Goal: Check status: Check status

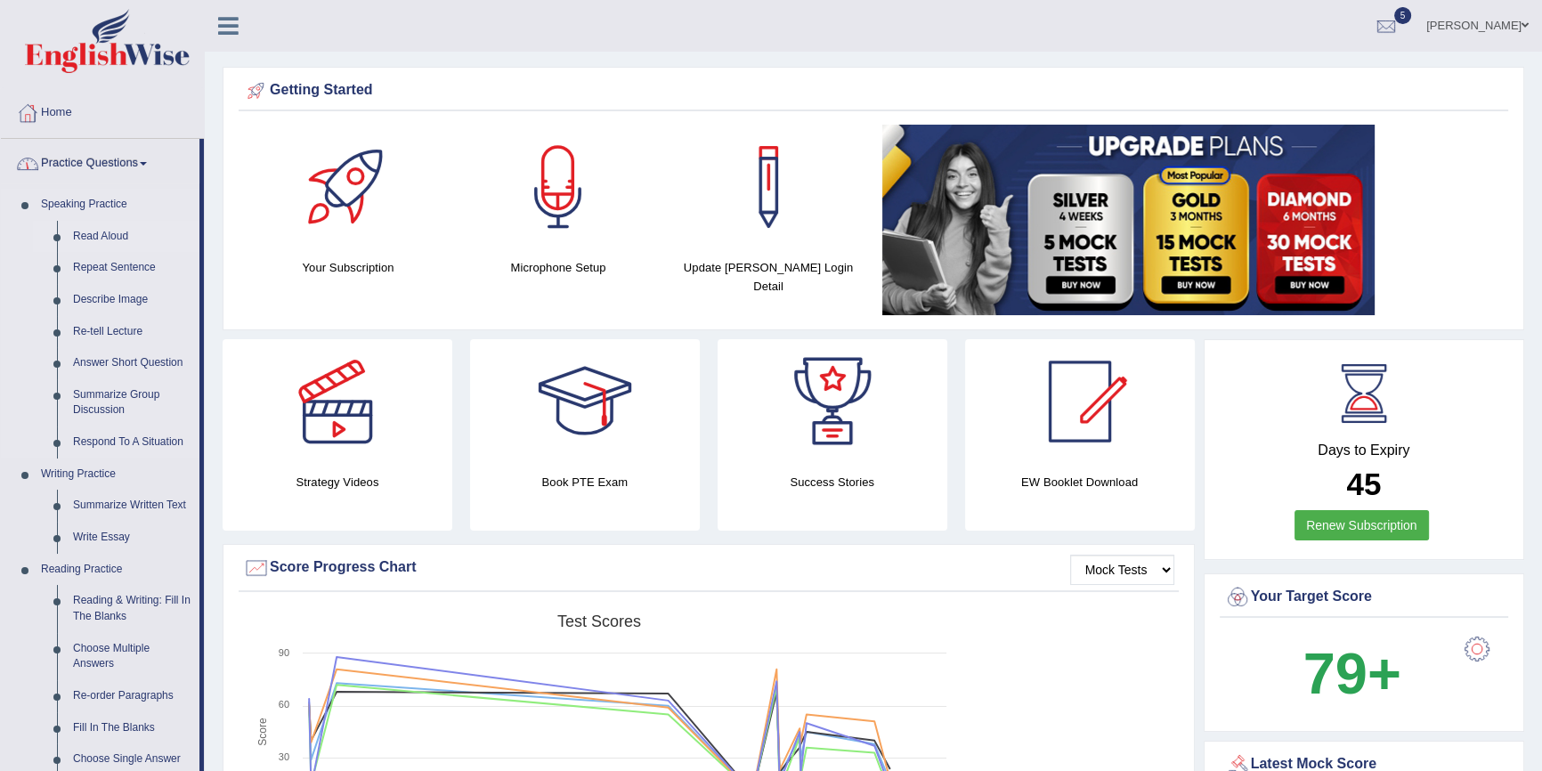
click at [106, 230] on link "Read Aloud" at bounding box center [132, 237] width 134 height 32
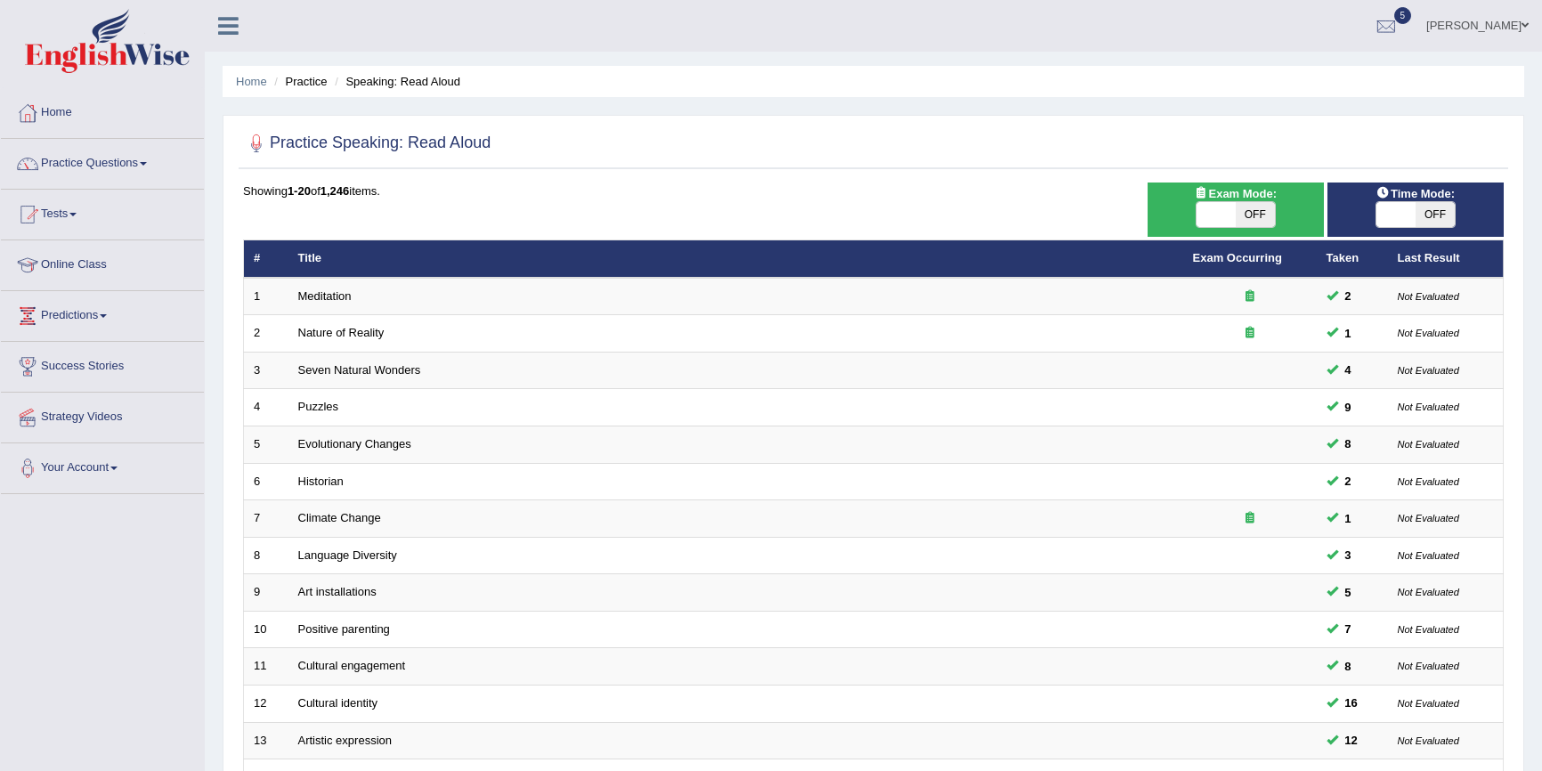
click at [329, 409] on link "Puzzles" at bounding box center [318, 406] width 41 height 13
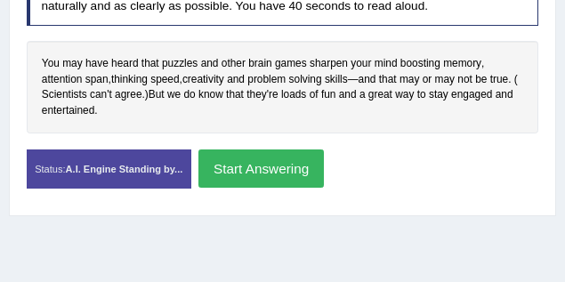
scroll to position [341, 0]
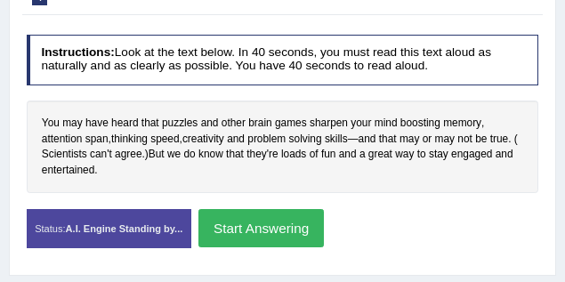
click at [282, 230] on button "Start Answering" at bounding box center [262, 228] width 126 height 38
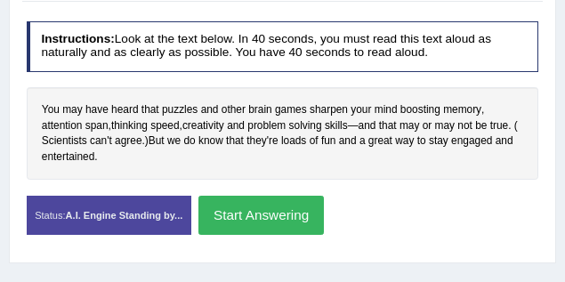
scroll to position [328, 0]
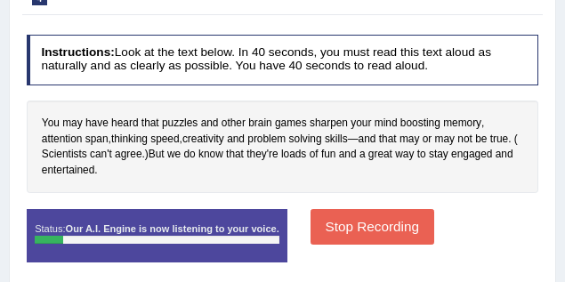
click at [376, 226] on button "Stop Recording" at bounding box center [373, 226] width 124 height 35
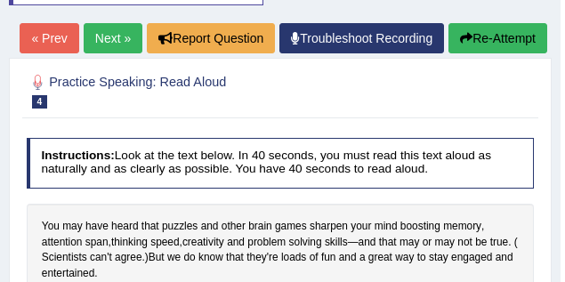
scroll to position [132, 0]
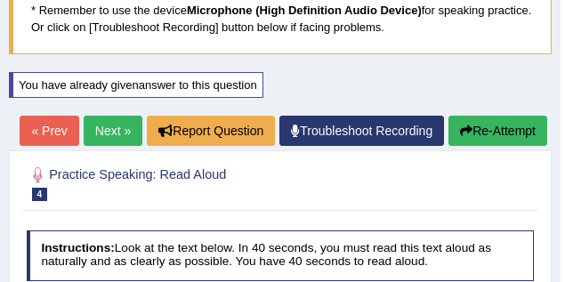
drag, startPoint x: 496, startPoint y: 130, endPoint x: 471, endPoint y: 132, distance: 25.0
click at [494, 130] on button "Re-Attempt" at bounding box center [498, 131] width 99 height 30
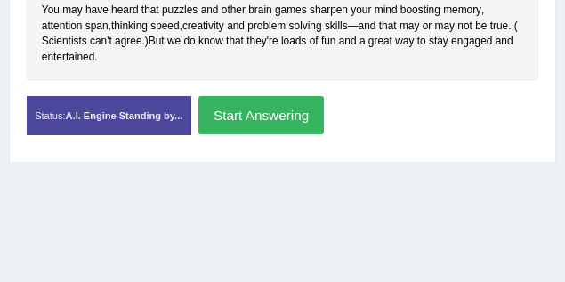
scroll to position [408, 0]
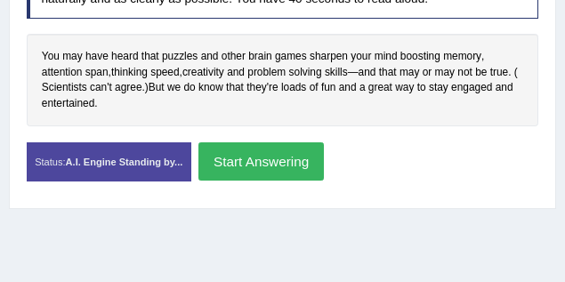
drag, startPoint x: 274, startPoint y: 166, endPoint x: 264, endPoint y: 173, distance: 12.8
click at [273, 166] on button "Start Answering" at bounding box center [262, 161] width 126 height 38
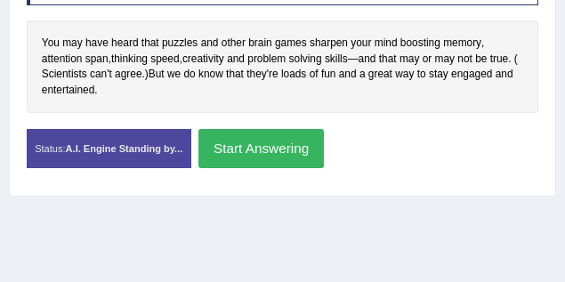
scroll to position [395, 0]
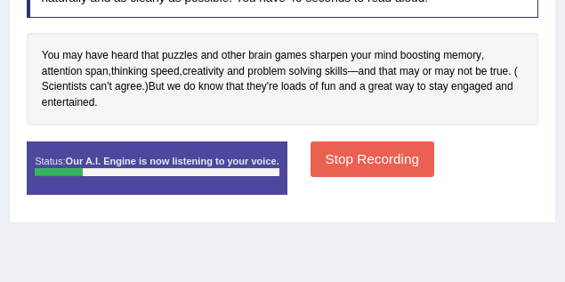
click at [393, 156] on button "Stop Recording" at bounding box center [373, 159] width 124 height 35
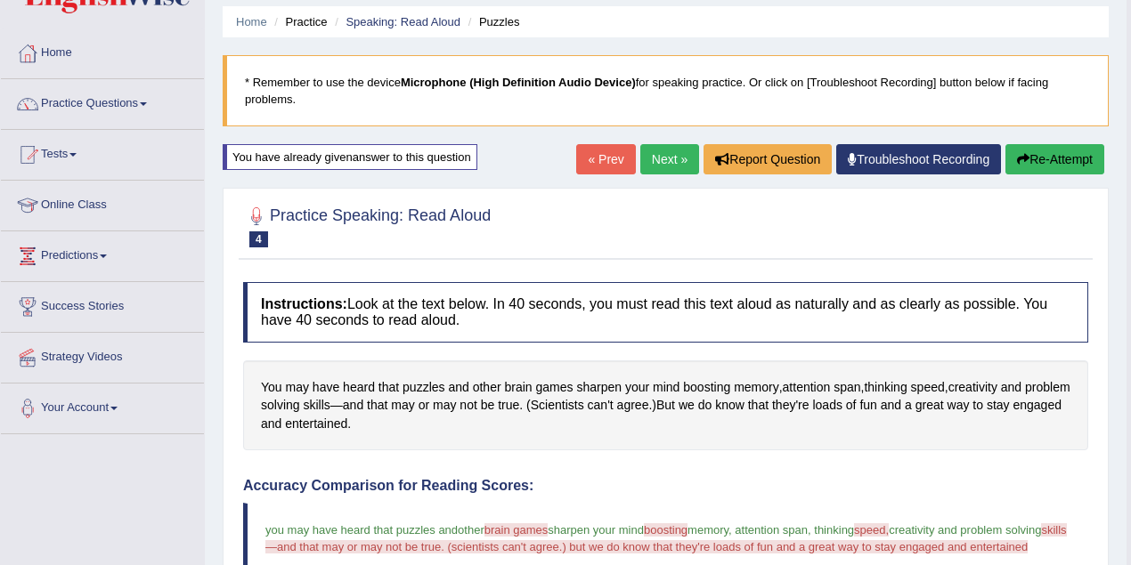
scroll to position [0, 0]
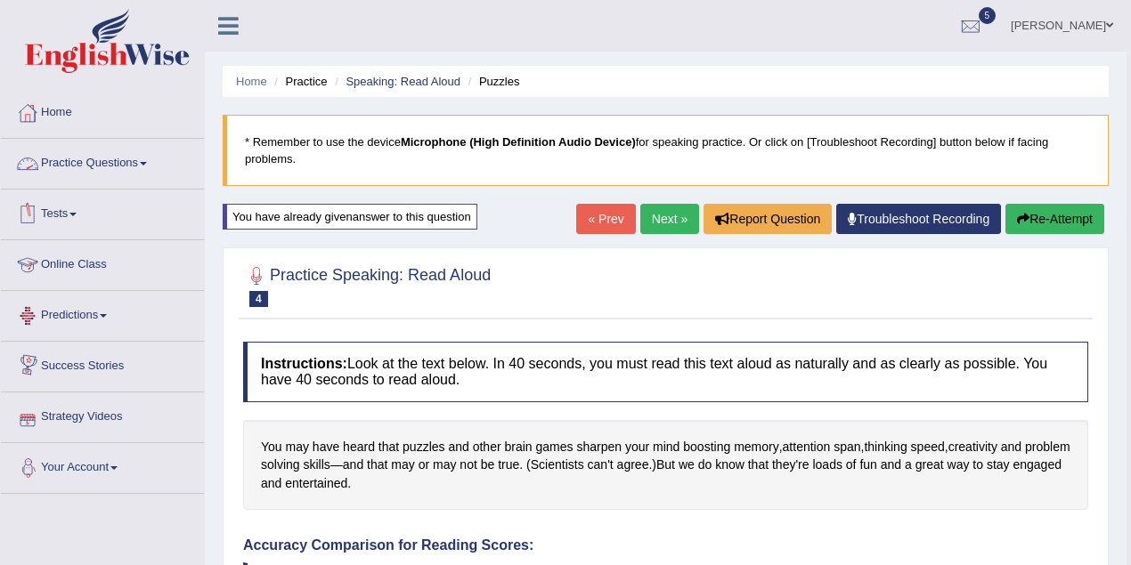
click at [141, 183] on li "Practice Questions Speaking Practice Read Aloud Repeat Sentence Describe Image …" at bounding box center [102, 164] width 203 height 51
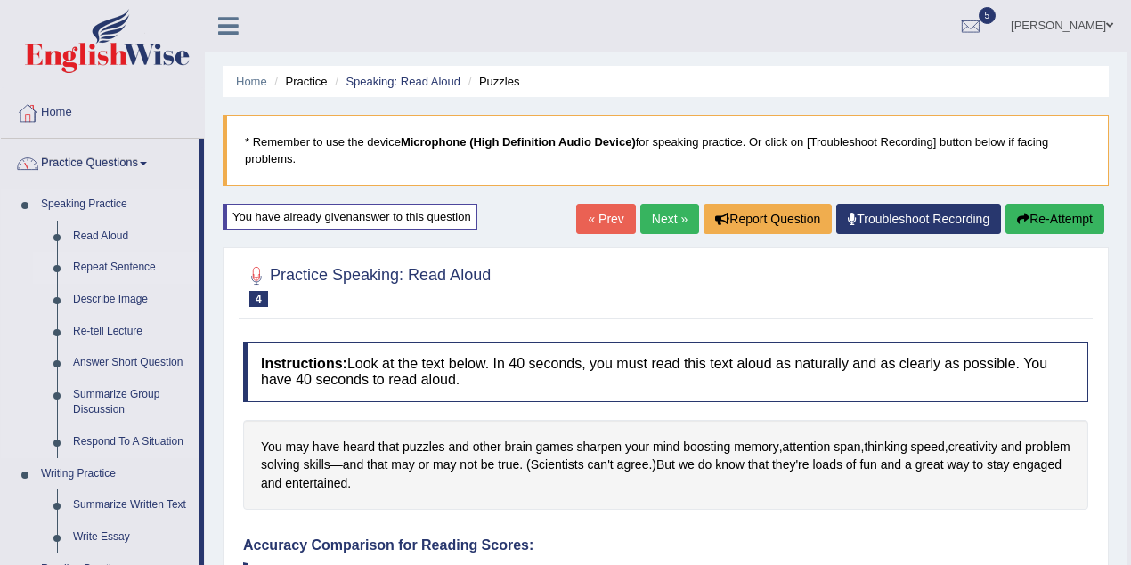
click at [112, 271] on link "Repeat Sentence" at bounding box center [132, 268] width 134 height 32
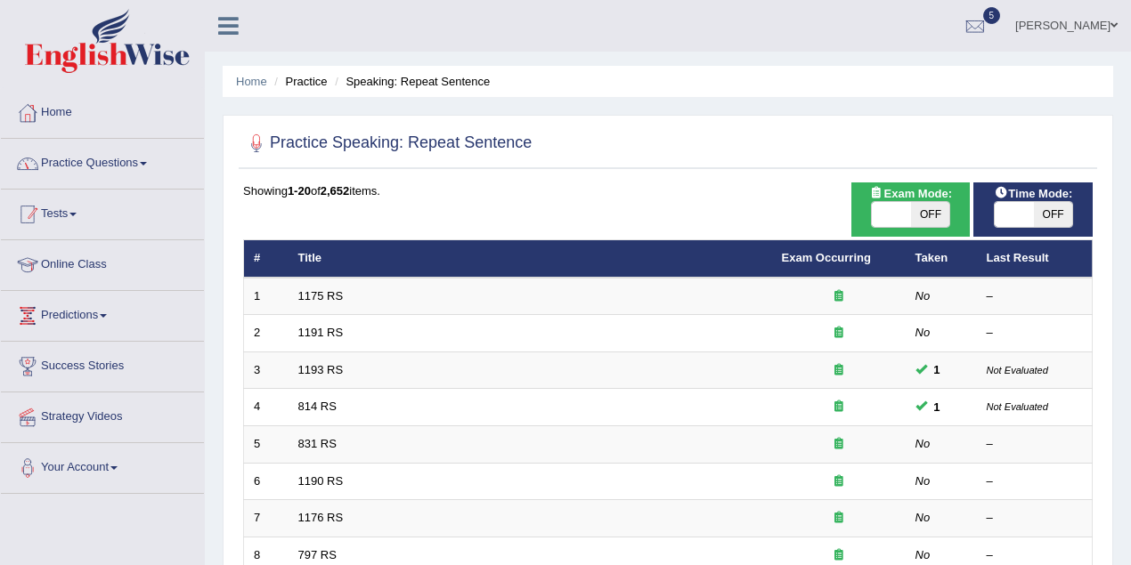
click at [124, 173] on link "Practice Questions" at bounding box center [102, 161] width 203 height 45
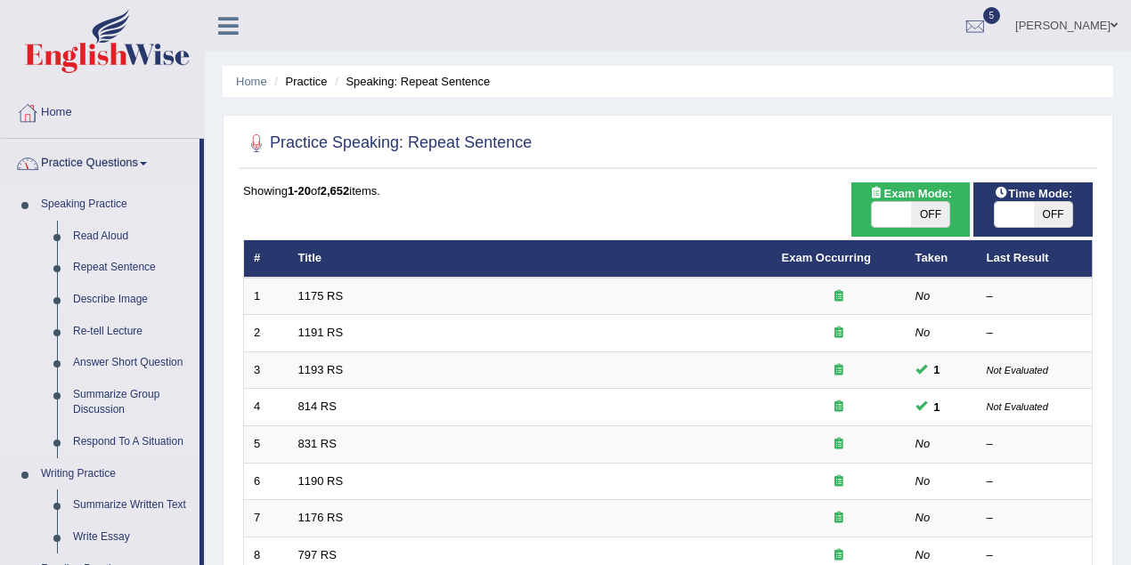
click at [127, 292] on link "Describe Image" at bounding box center [132, 300] width 134 height 32
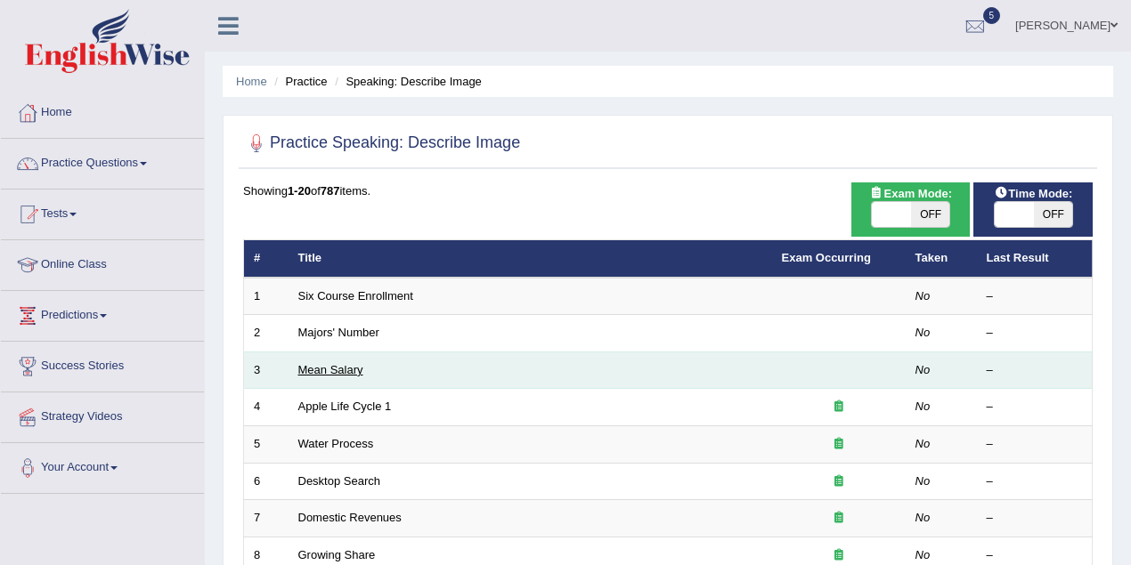
click at [338, 376] on td "Mean Salary" at bounding box center [530, 370] width 484 height 37
click at [337, 363] on link "Mean Salary" at bounding box center [330, 369] width 65 height 13
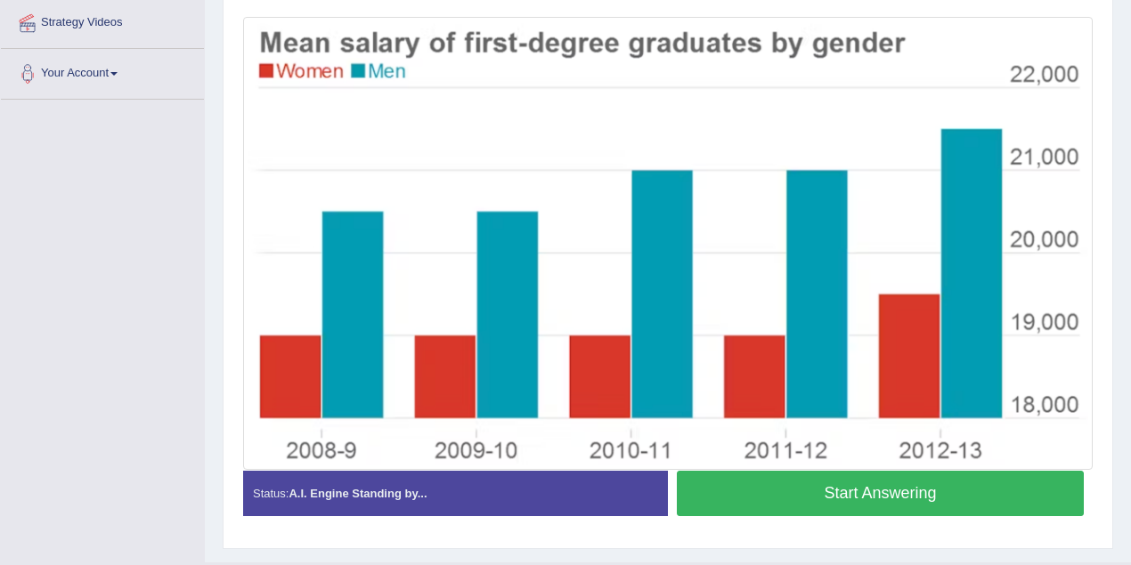
scroll to position [374, 0]
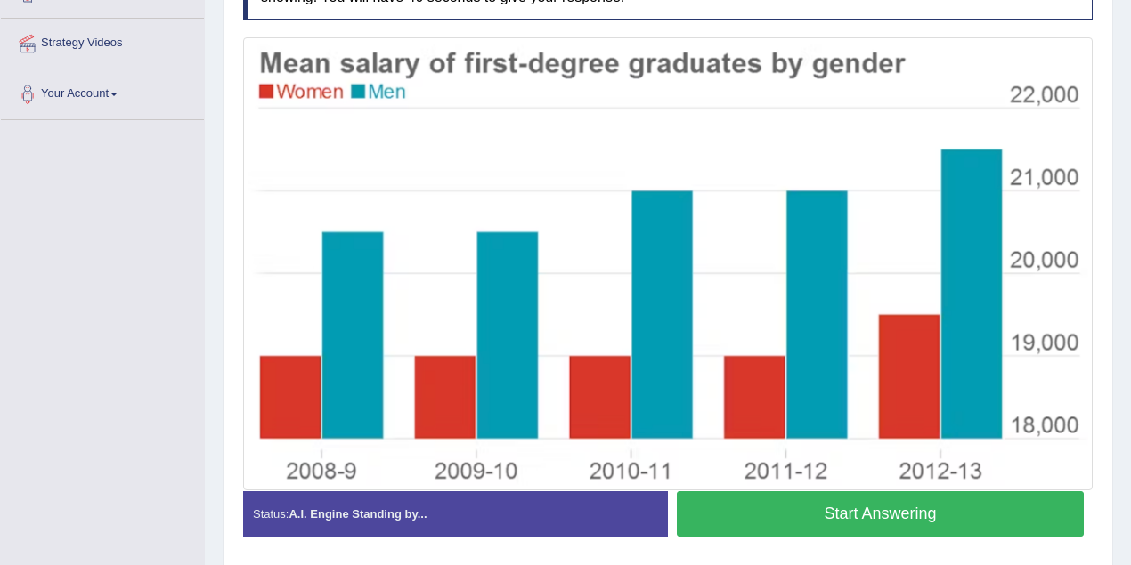
click at [862, 511] on button "Start Answering" at bounding box center [880, 514] width 407 height 45
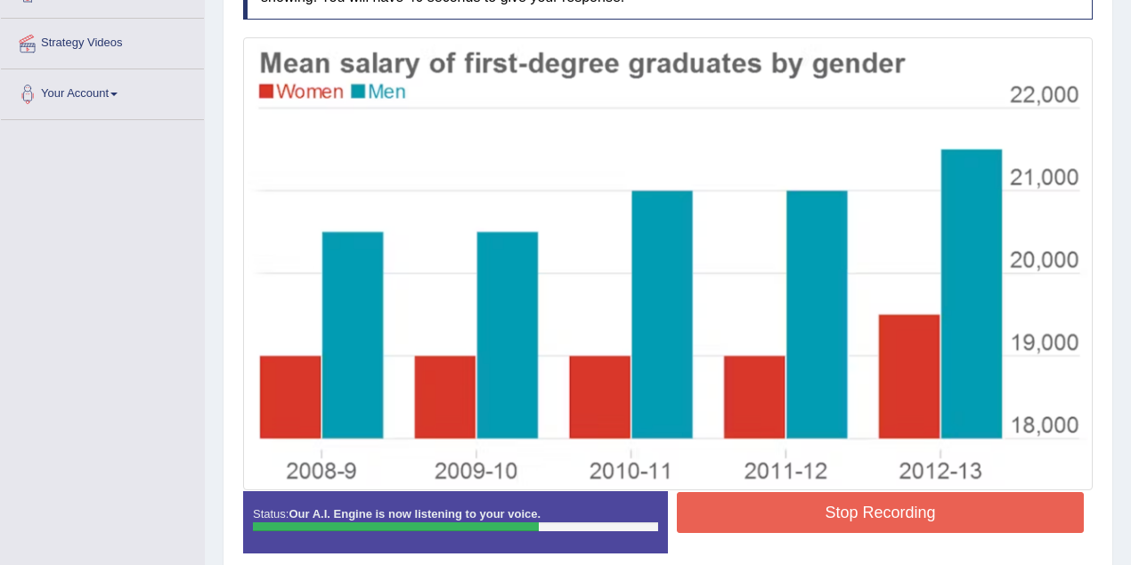
drag, startPoint x: 824, startPoint y: 508, endPoint x: 781, endPoint y: 508, distance: 42.7
click at [824, 508] on button "Stop Recording" at bounding box center [880, 512] width 407 height 41
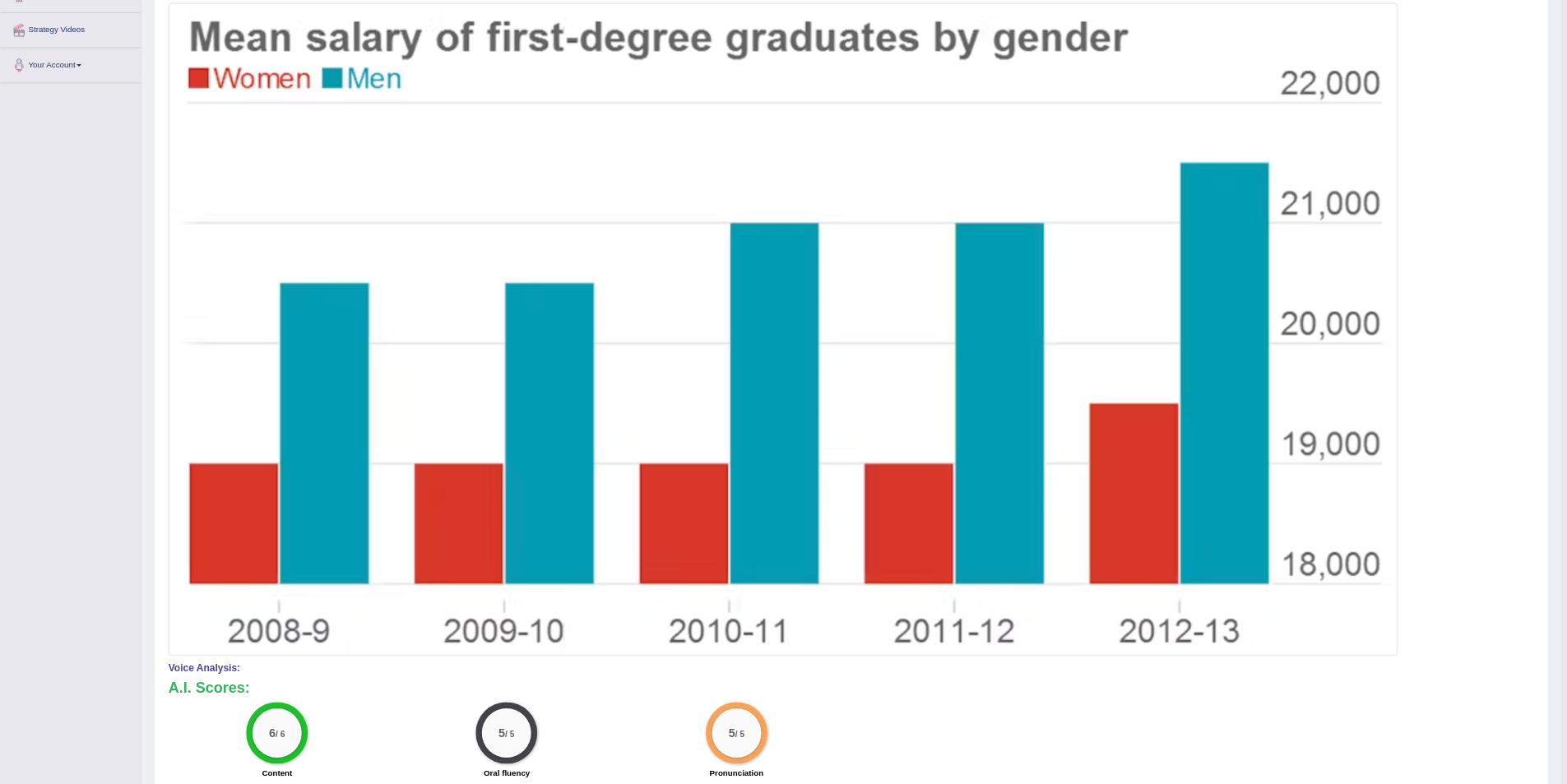
scroll to position [0, 0]
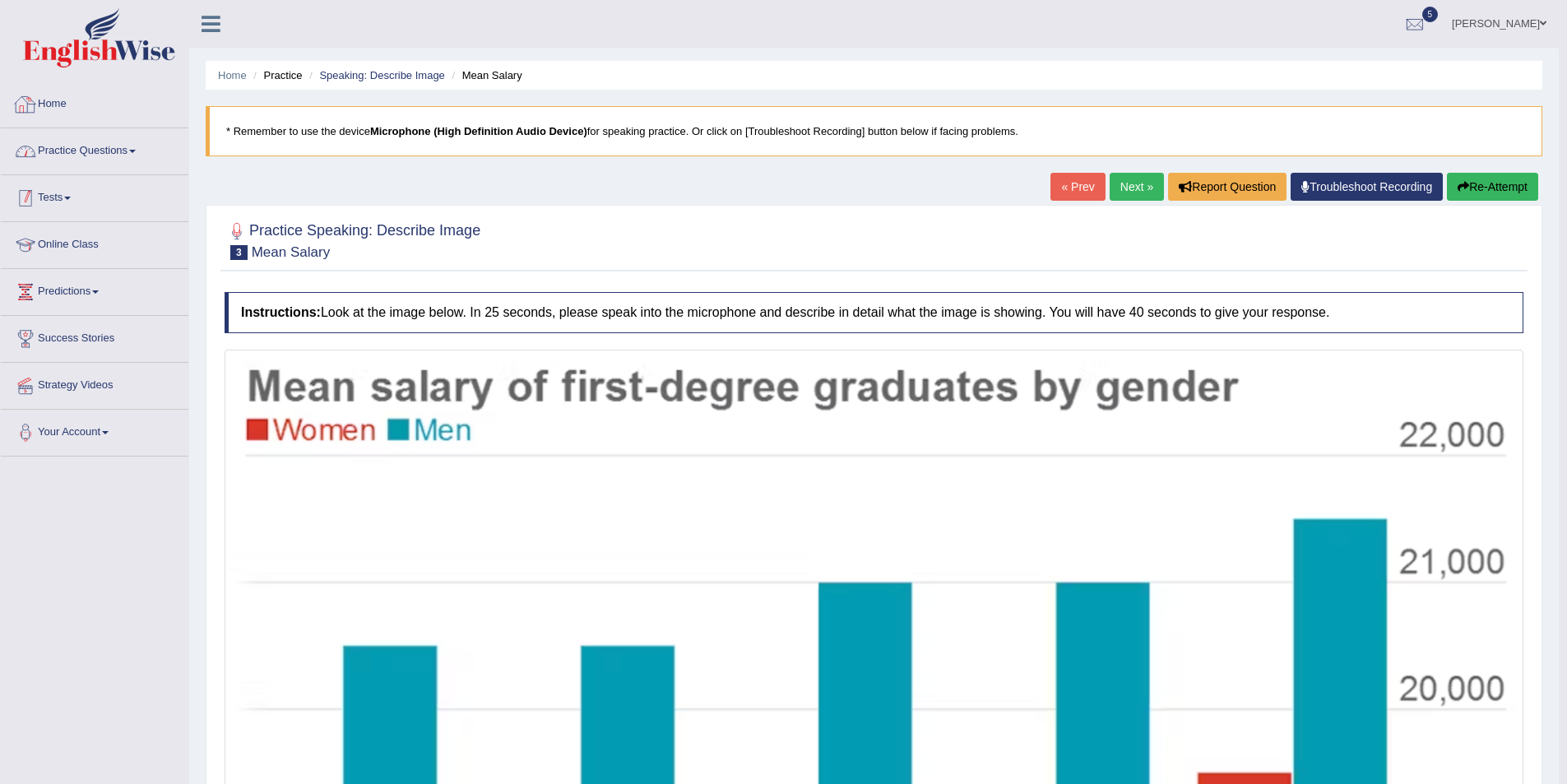
click at [115, 162] on link "Practice Questions" at bounding box center [94, 149] width 188 height 42
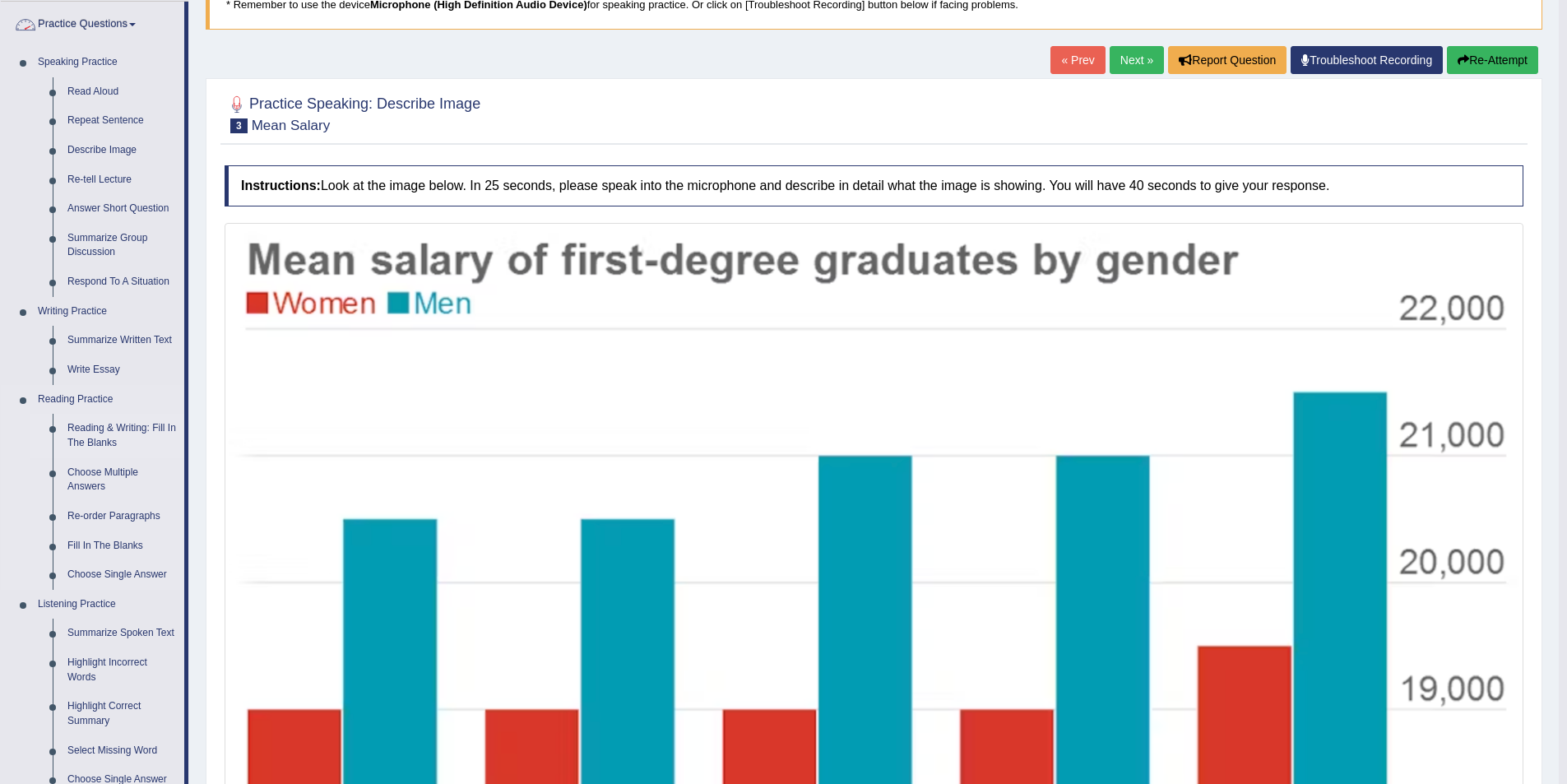
scroll to position [247, 0]
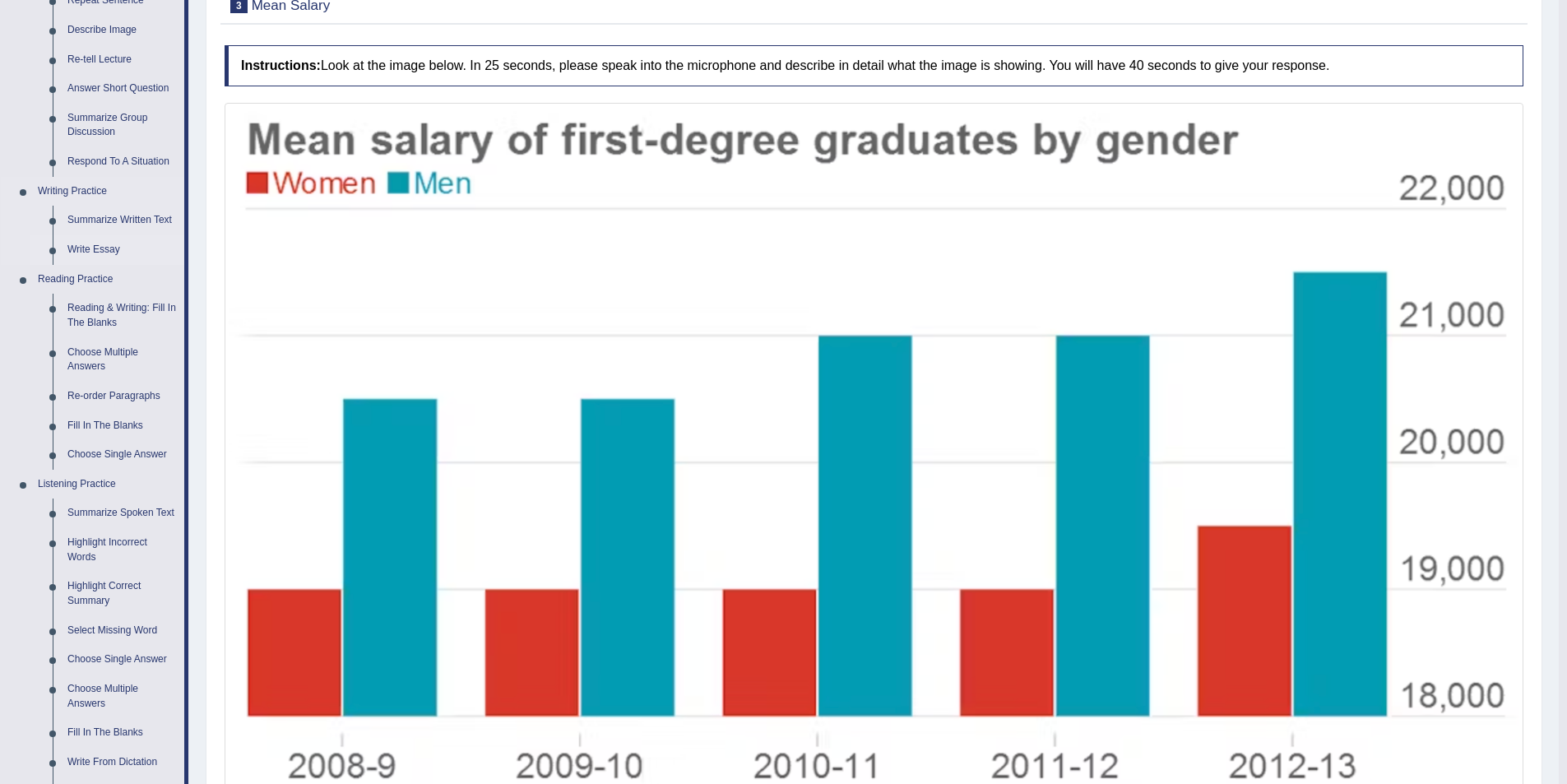
click at [106, 256] on link "Write Essay" at bounding box center [122, 250] width 124 height 30
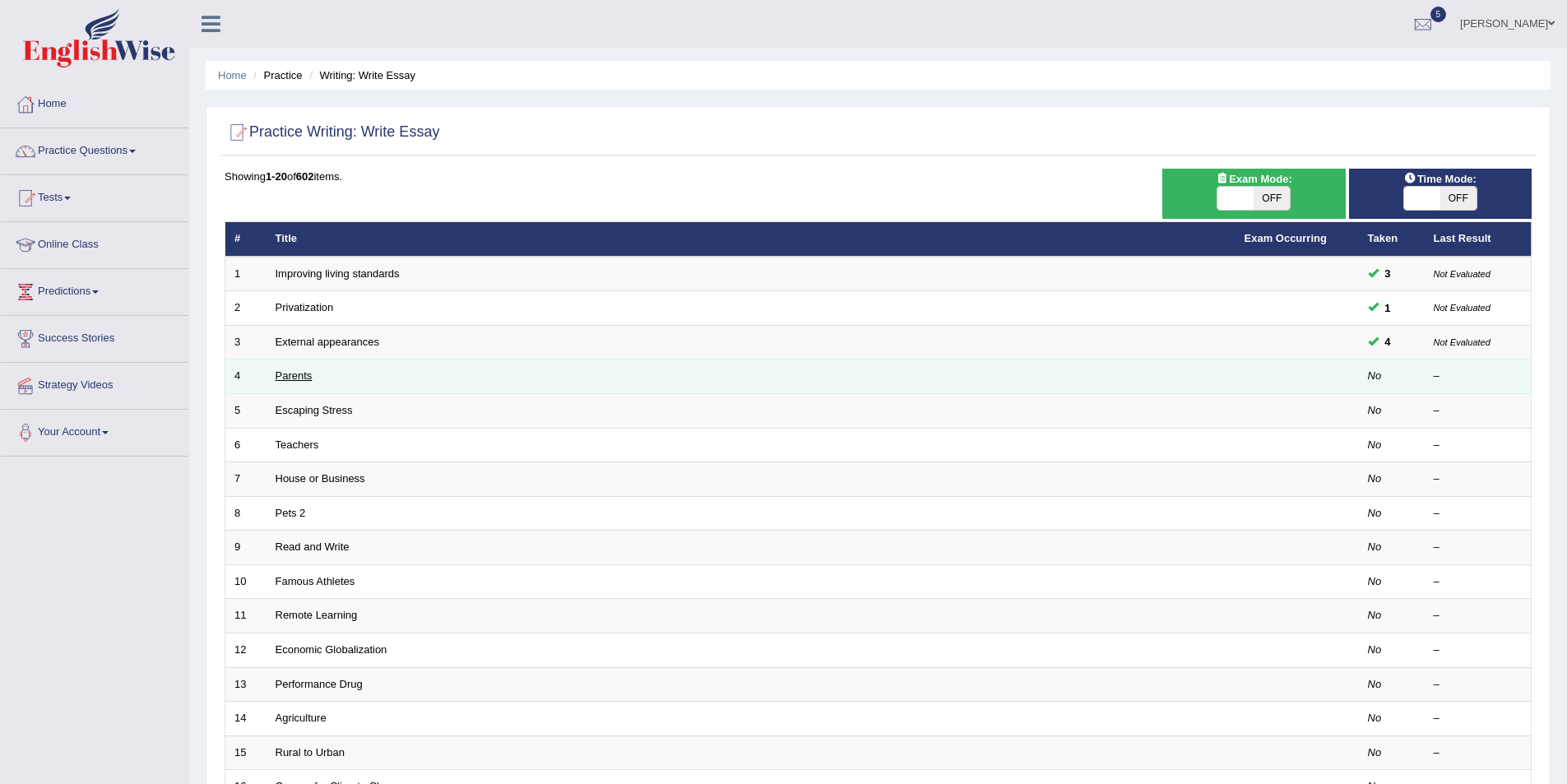
click at [298, 374] on link "Parents" at bounding box center [294, 375] width 37 height 12
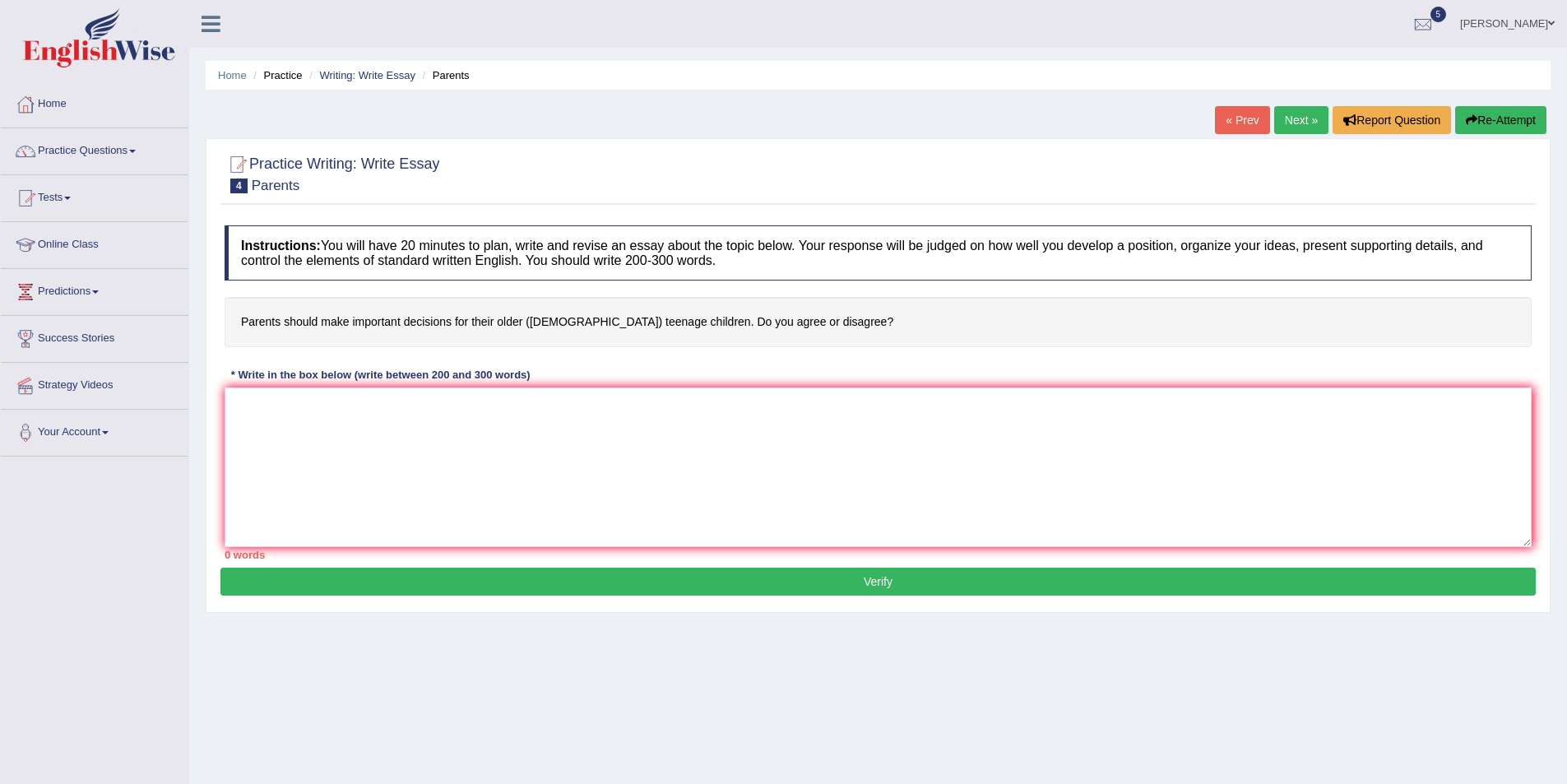
drag, startPoint x: 476, startPoint y: 376, endPoint x: 502, endPoint y: 372, distance: 26.3
click at [502, 372] on div "* Write in the box below (write between 200 and 300 words)" at bounding box center [380, 375] width 311 height 16
click at [115, 153] on link "Practice Questions" at bounding box center [94, 149] width 188 height 42
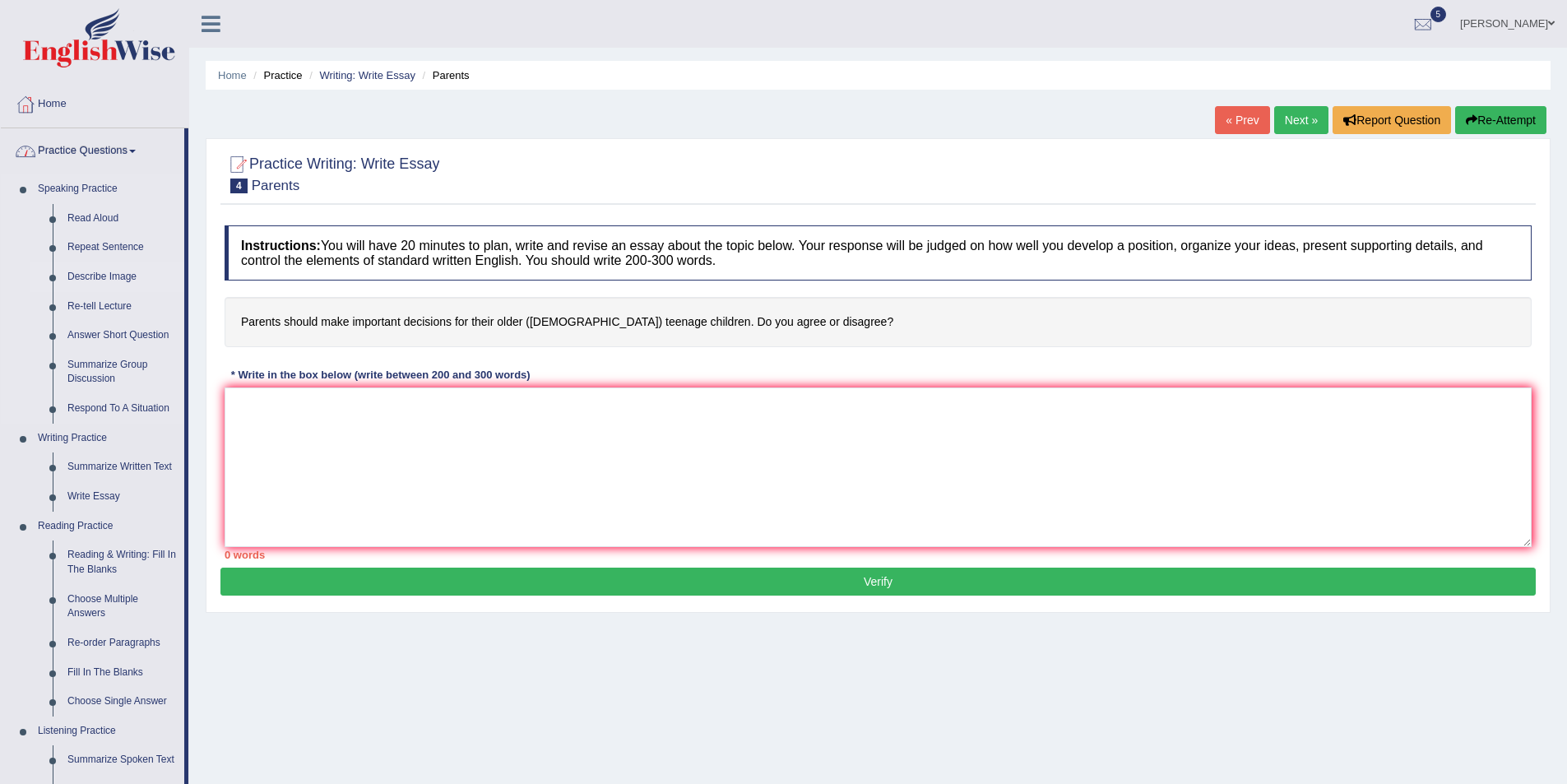
click at [107, 278] on link "Describe Image" at bounding box center [122, 277] width 124 height 30
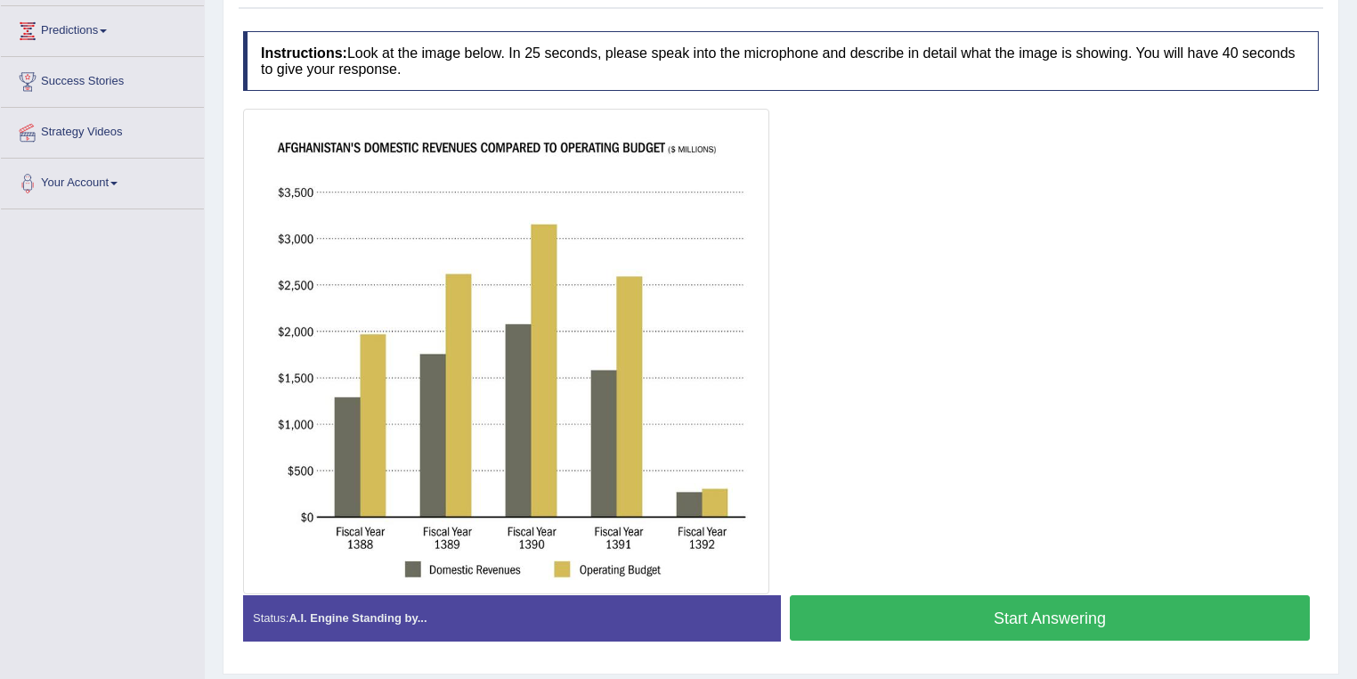
scroll to position [264, 0]
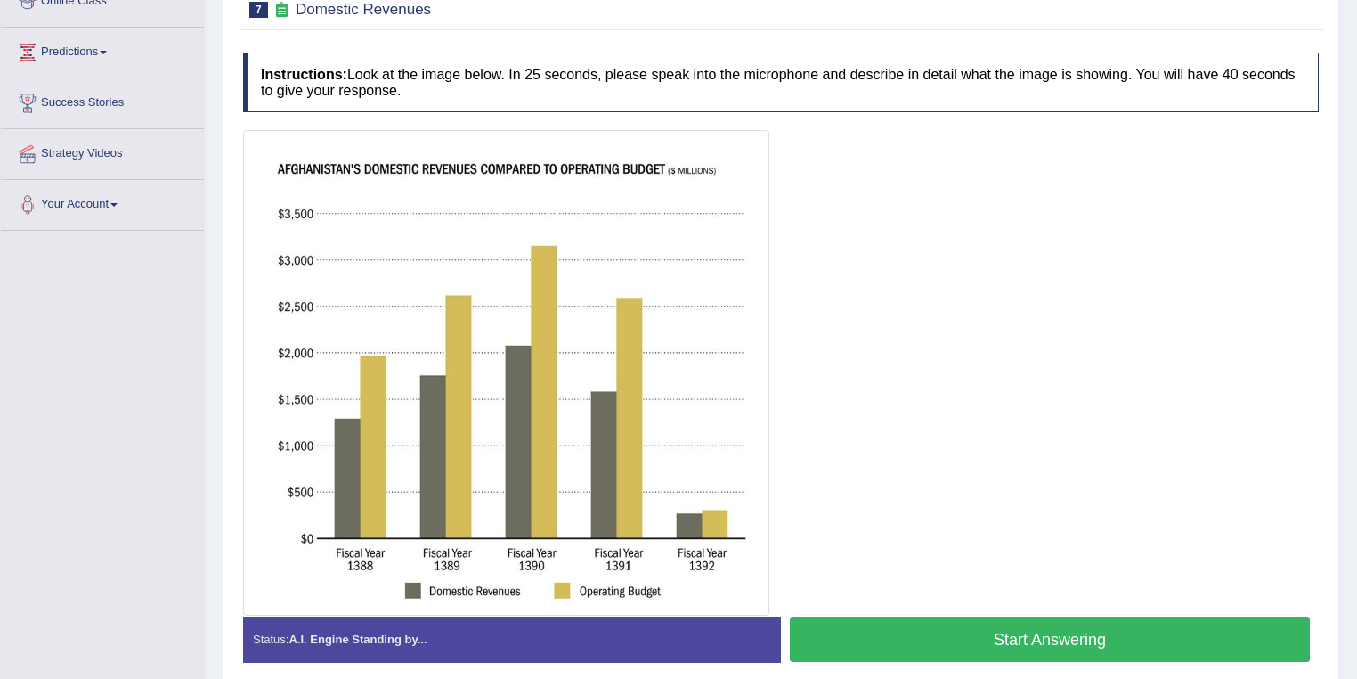
click at [1008, 635] on button "Start Answering" at bounding box center [1050, 638] width 520 height 45
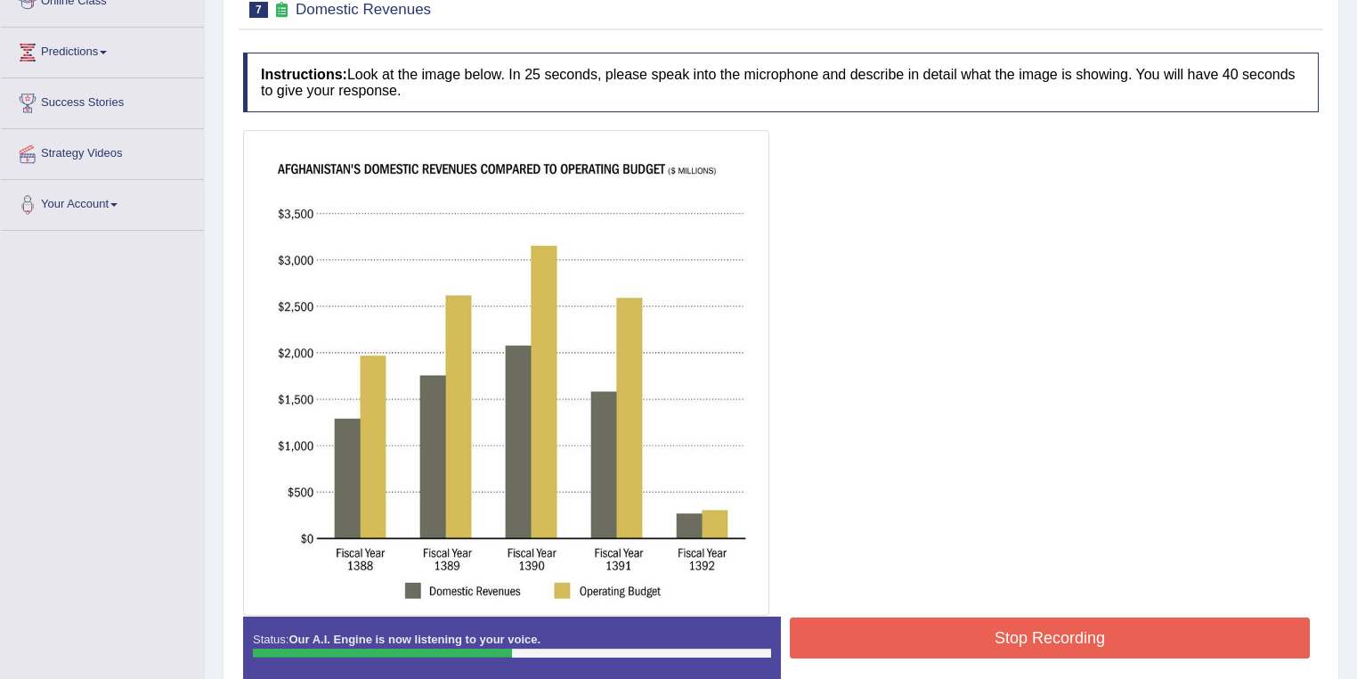
click at [1096, 642] on button "Stop Recording" at bounding box center [1050, 637] width 520 height 41
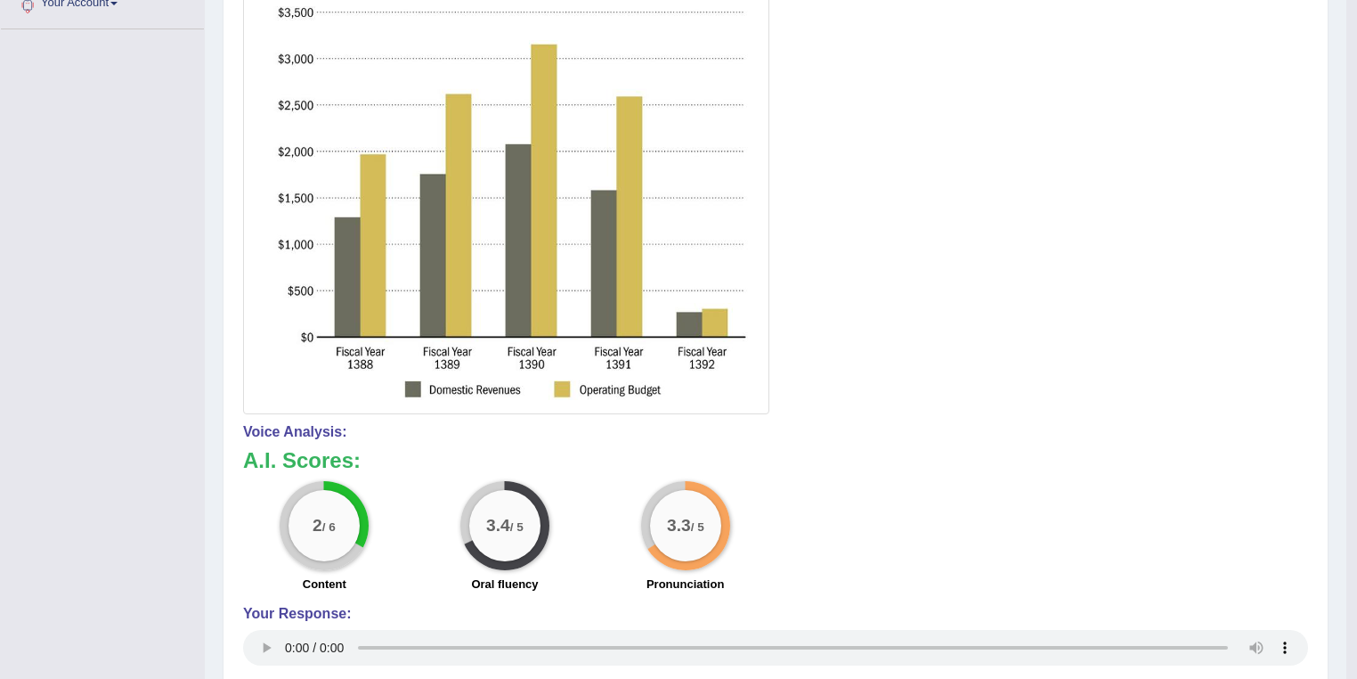
scroll to position [691, 0]
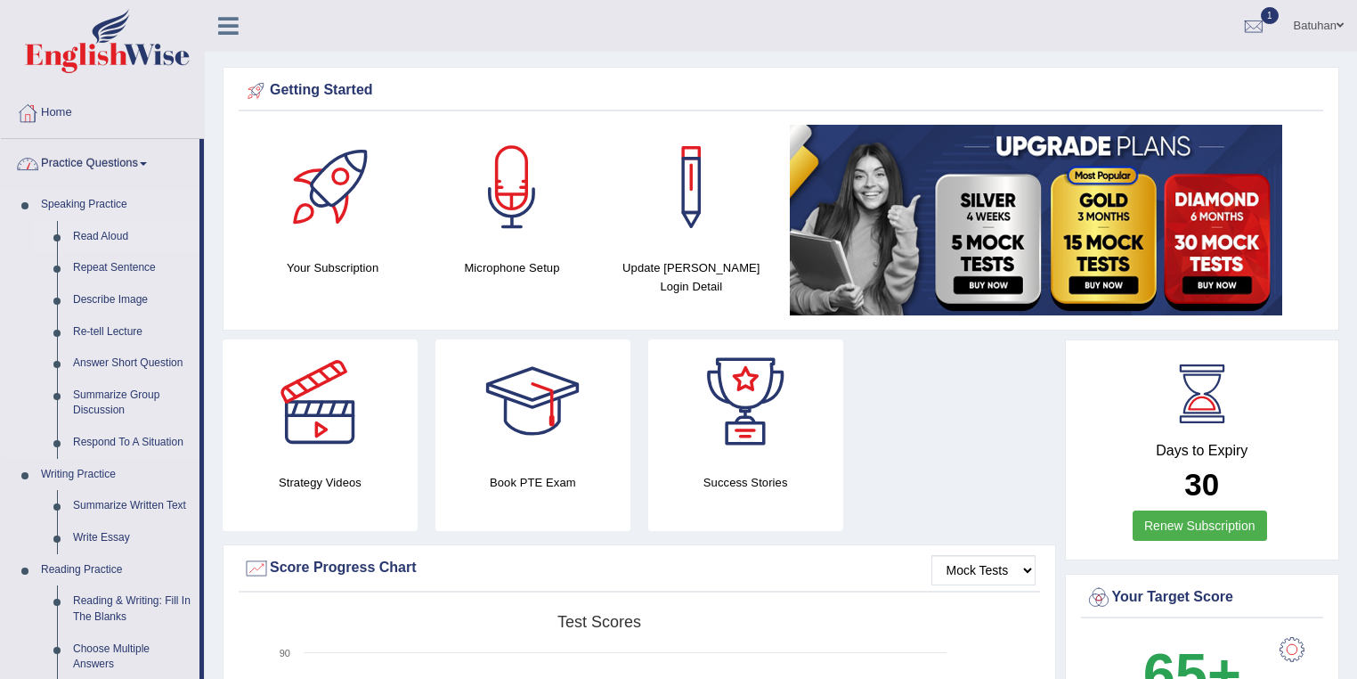
click at [125, 239] on link "Read Aloud" at bounding box center [132, 237] width 134 height 32
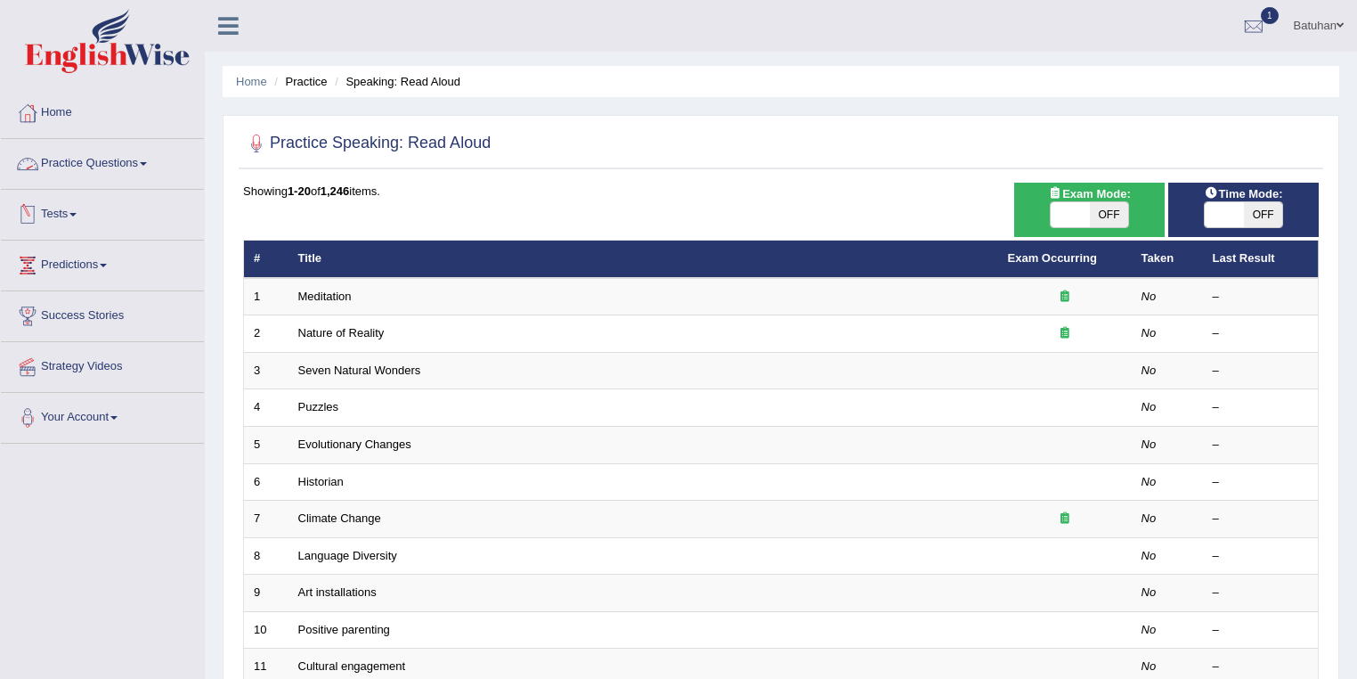
click at [158, 158] on link "Practice Questions" at bounding box center [102, 161] width 203 height 45
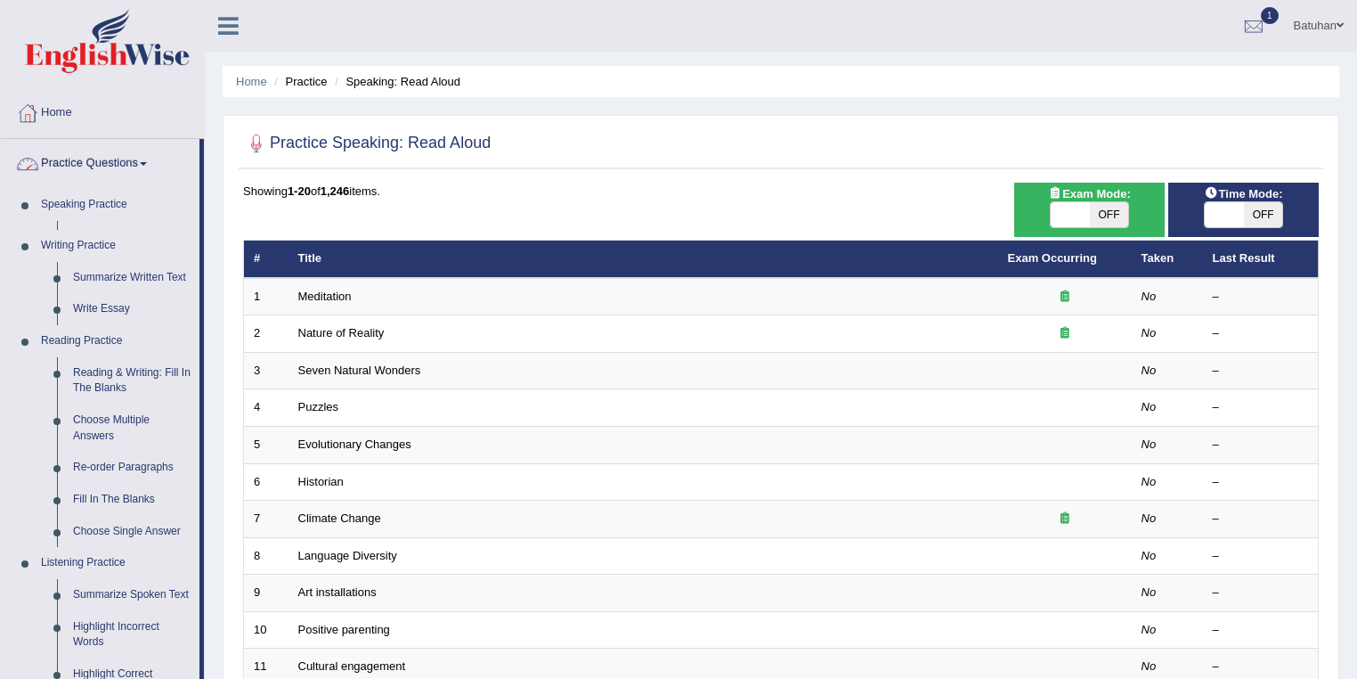
click at [147, 163] on span at bounding box center [143, 164] width 7 height 4
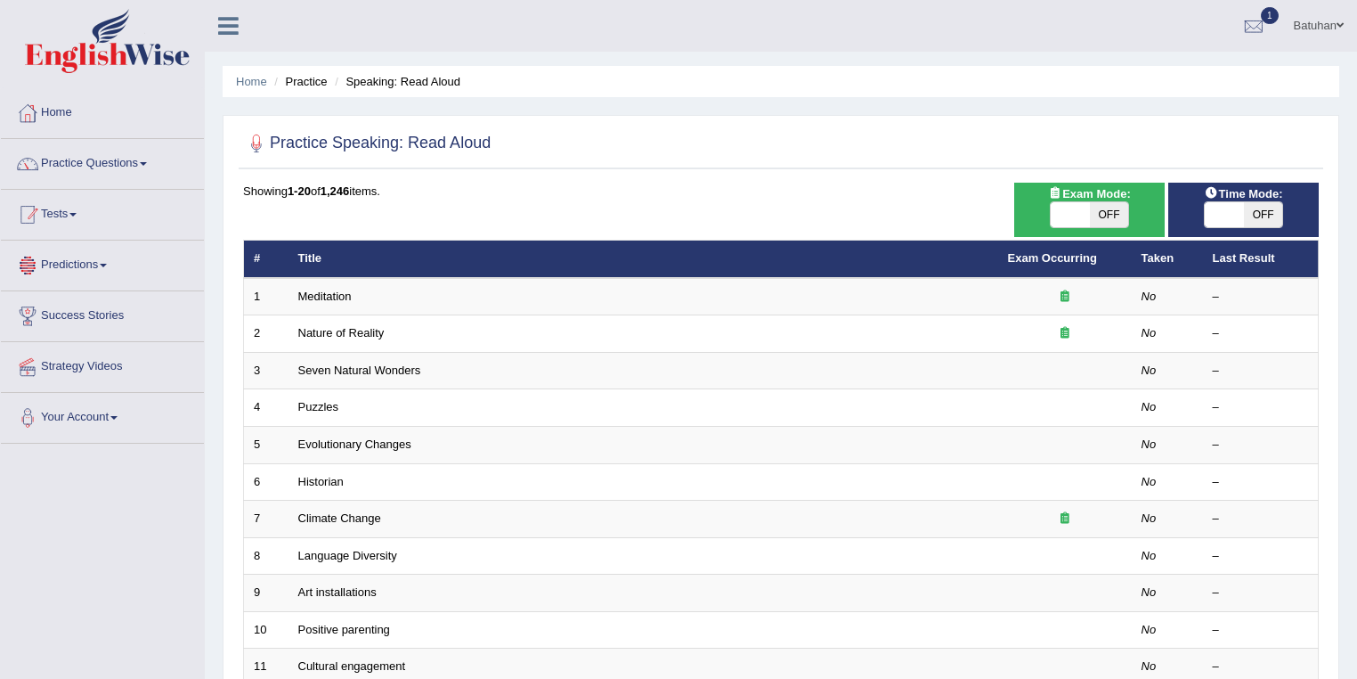
click at [87, 222] on link "Tests" at bounding box center [102, 212] width 203 height 45
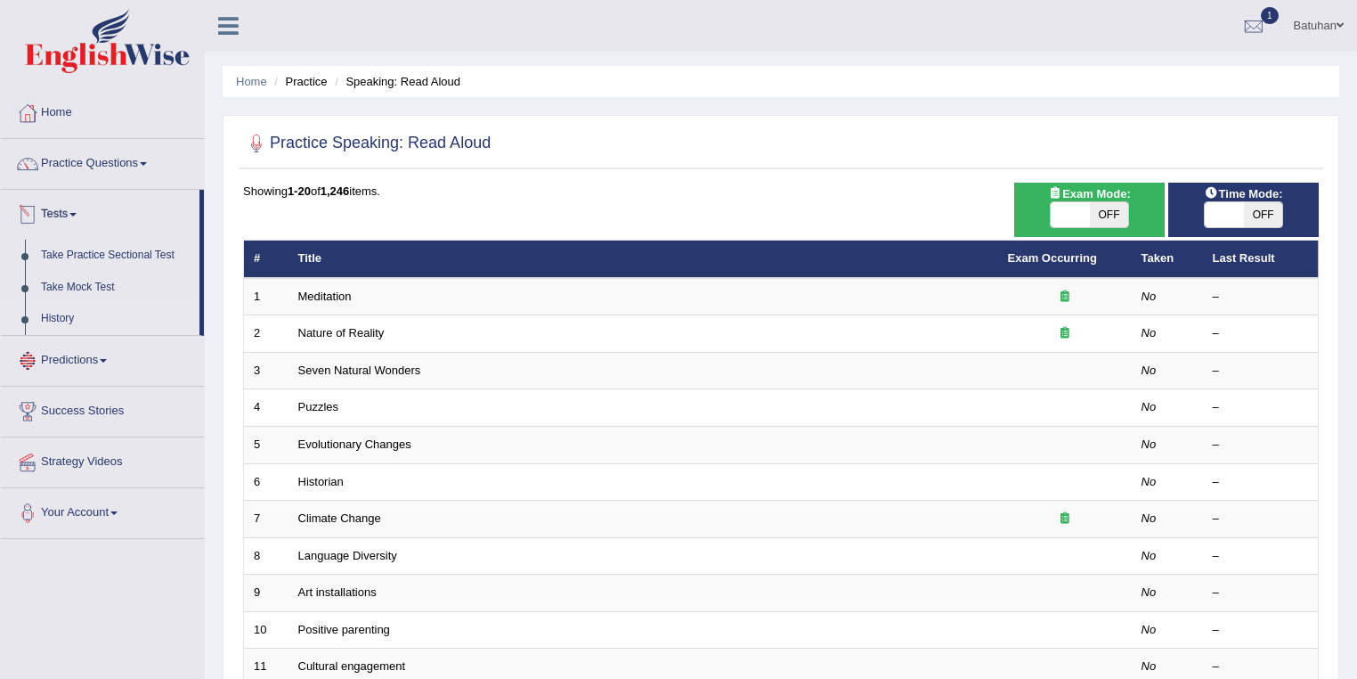
click at [70, 303] on link "History" at bounding box center [116, 319] width 167 height 32
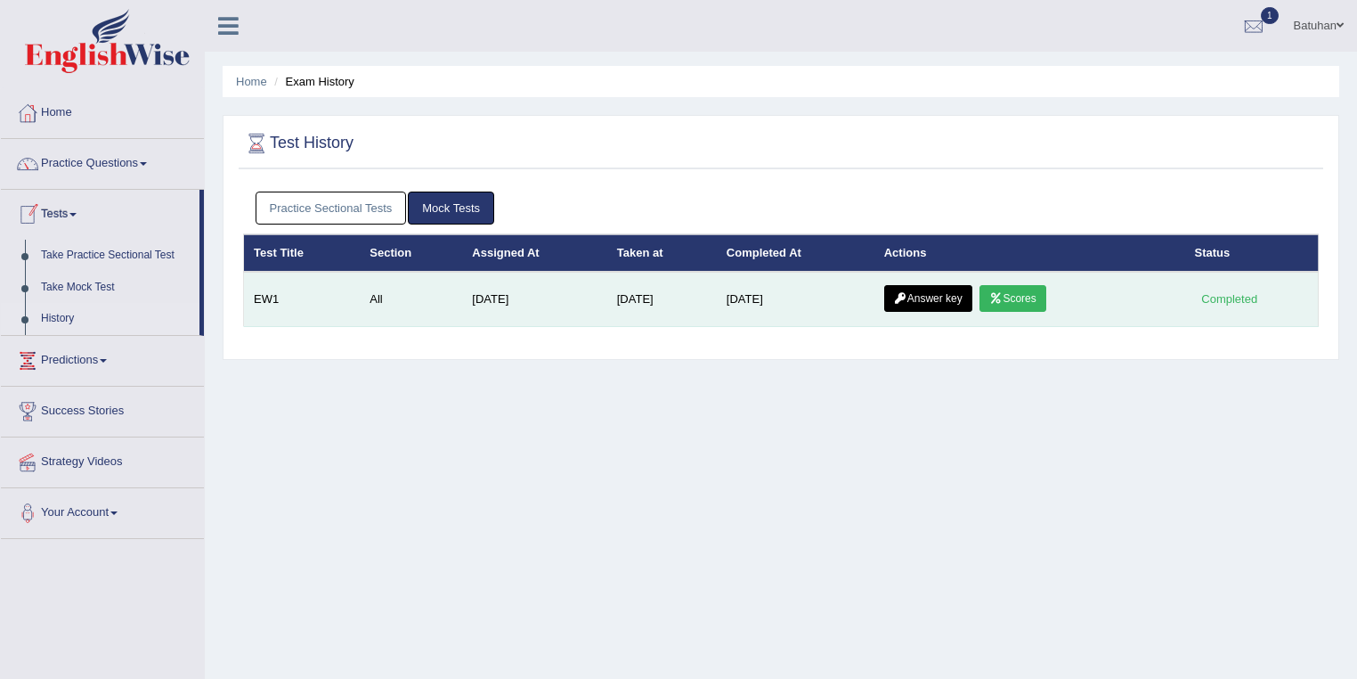
click at [1035, 290] on link "Scores" at bounding box center [1012, 298] width 66 height 27
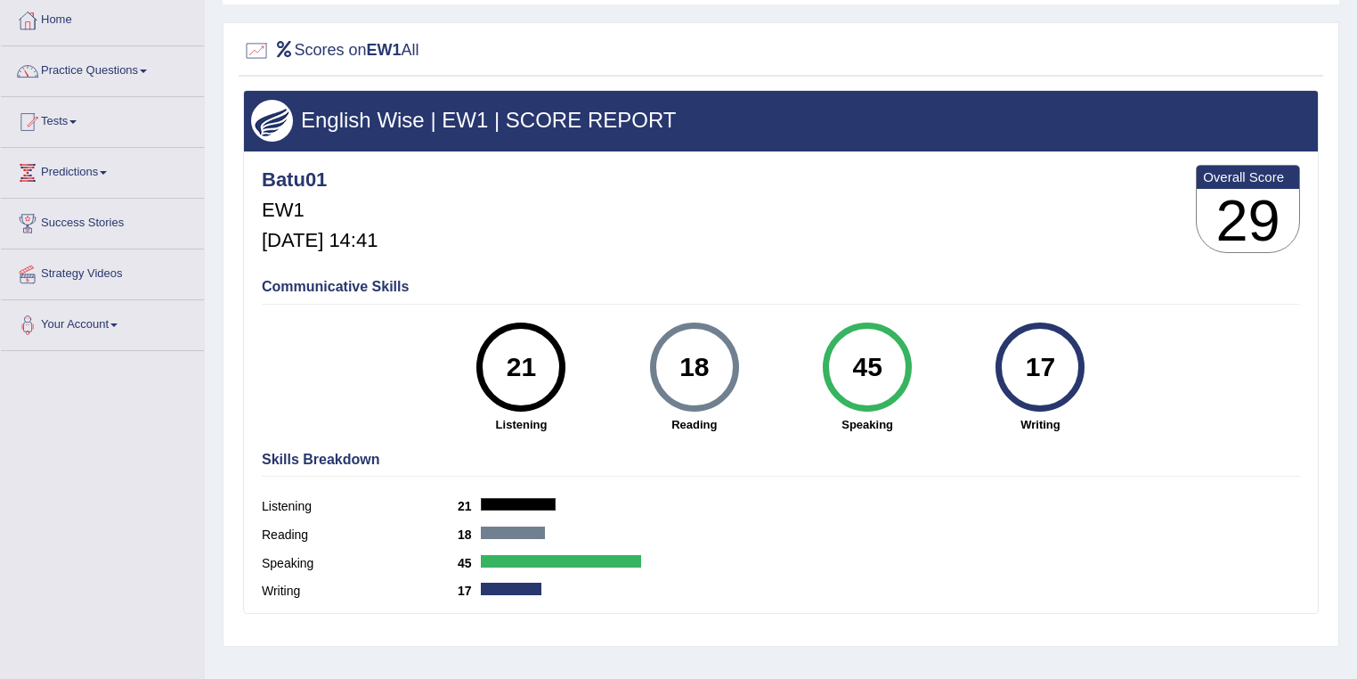
scroll to position [71, 0]
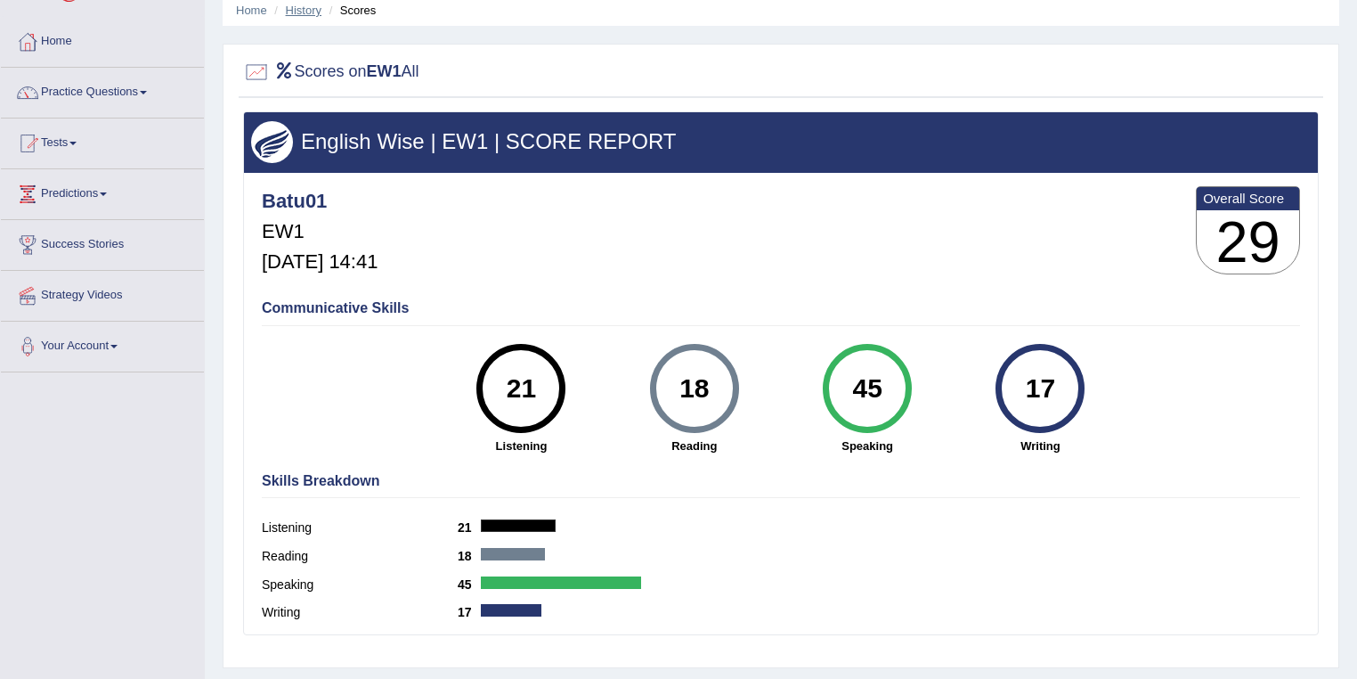
click at [292, 12] on link "History" at bounding box center [304, 10] width 36 height 13
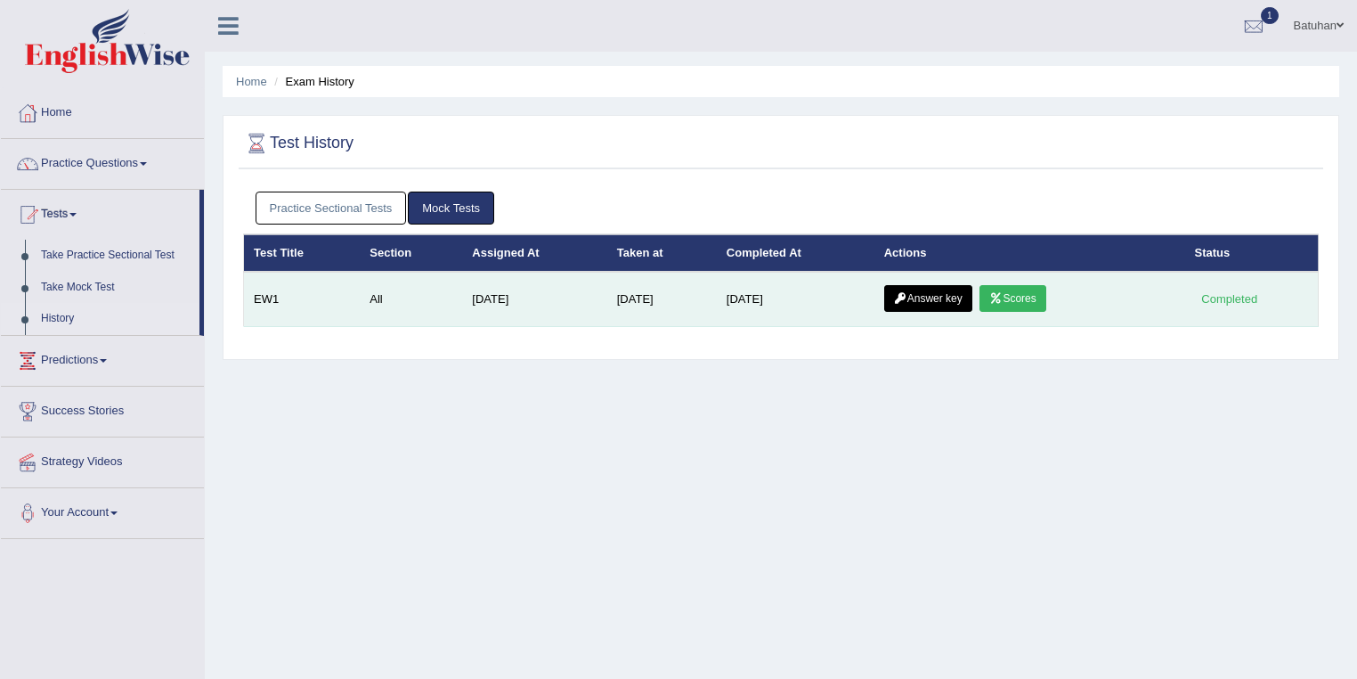
click at [943, 295] on link "Answer key" at bounding box center [928, 298] width 88 height 27
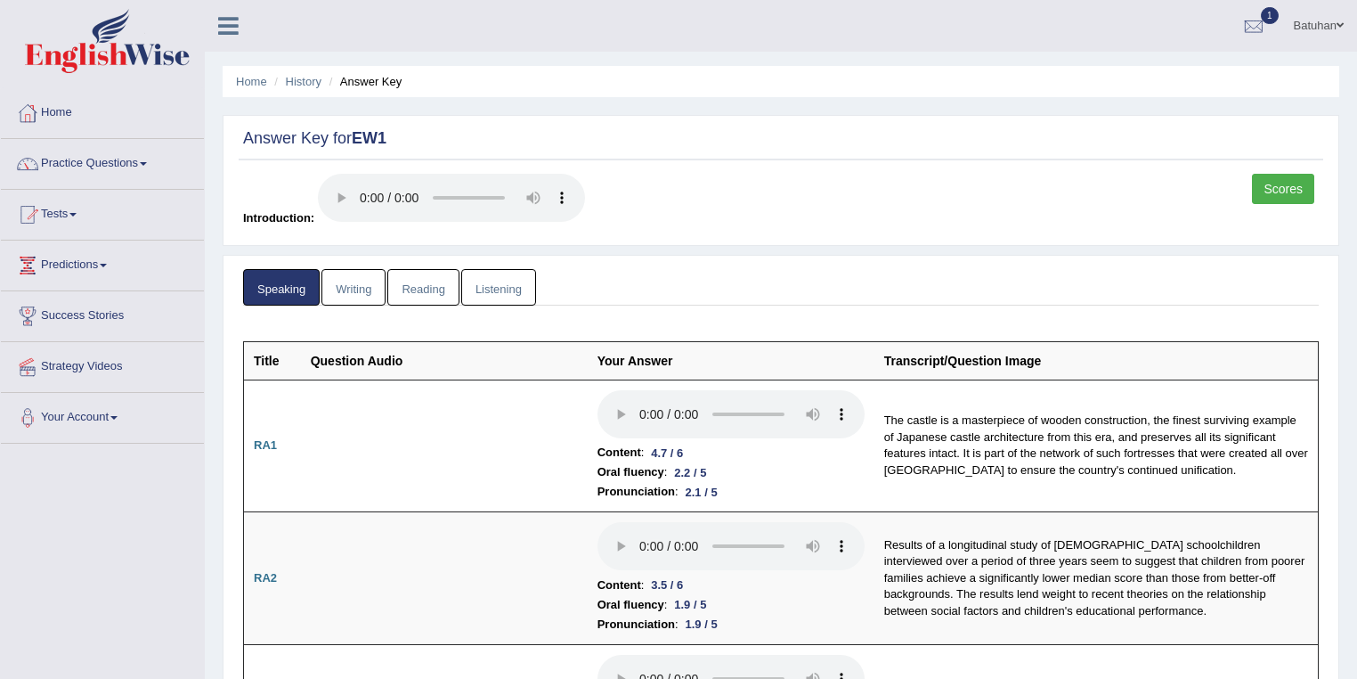
click at [433, 269] on link "Reading" at bounding box center [422, 287] width 71 height 37
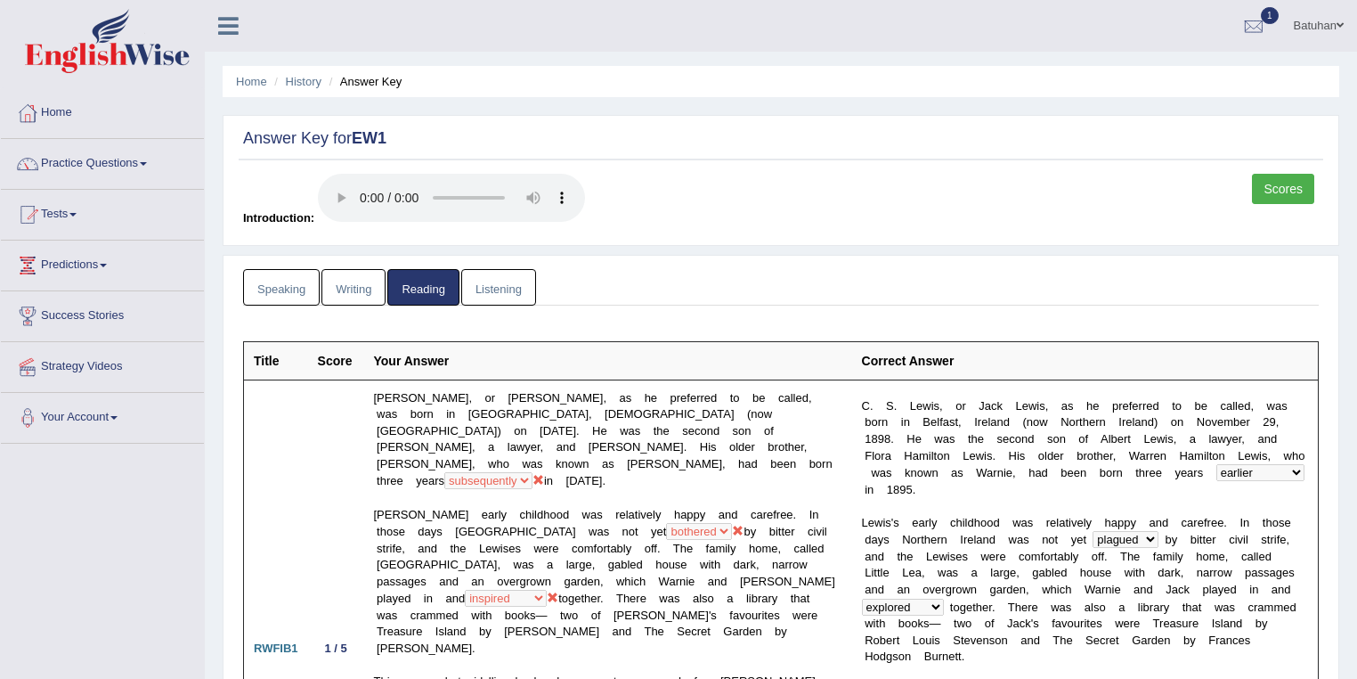
click at [518, 296] on link "Listening" at bounding box center [498, 287] width 75 height 37
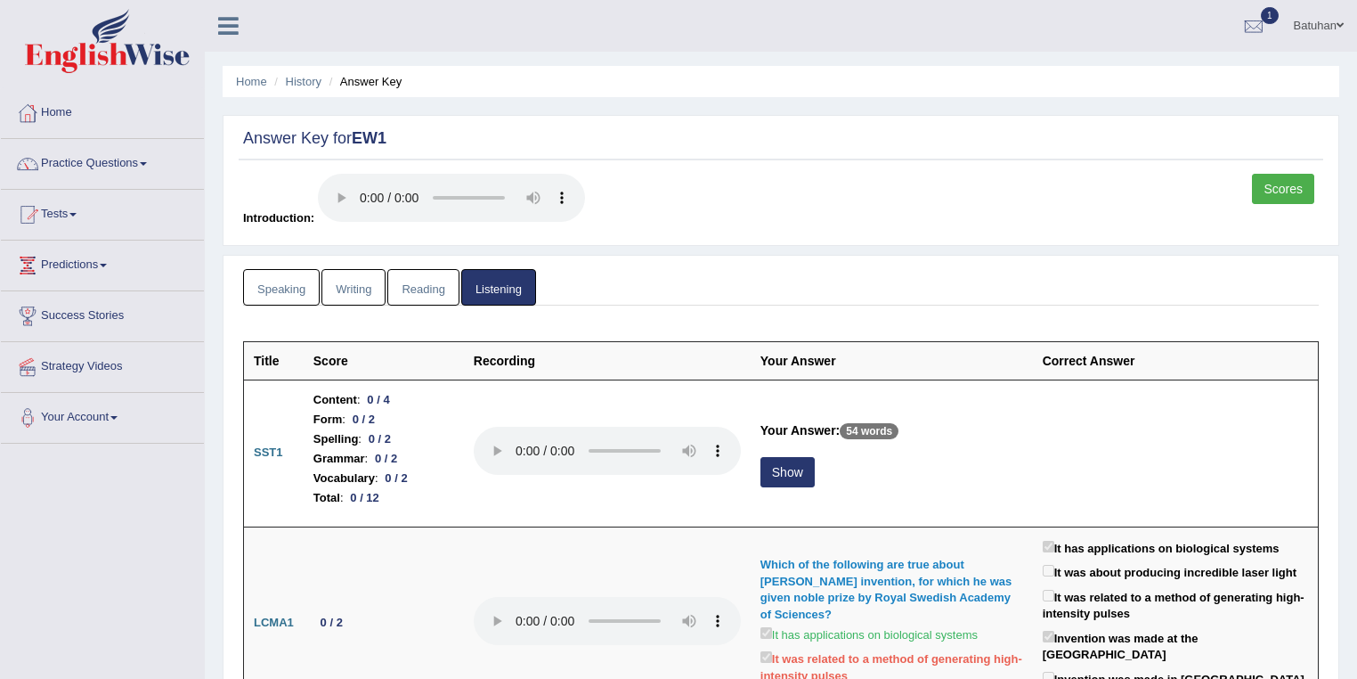
click at [378, 299] on link "Writing" at bounding box center [353, 287] width 64 height 37
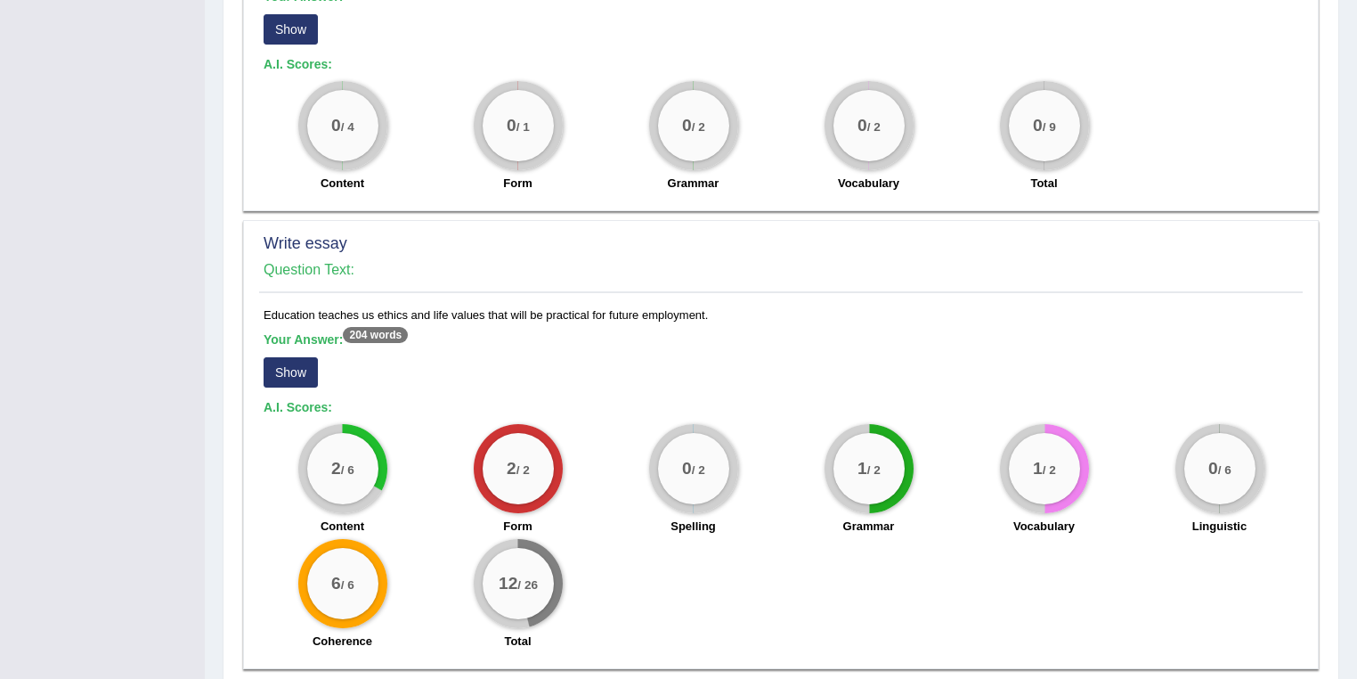
scroll to position [1328, 0]
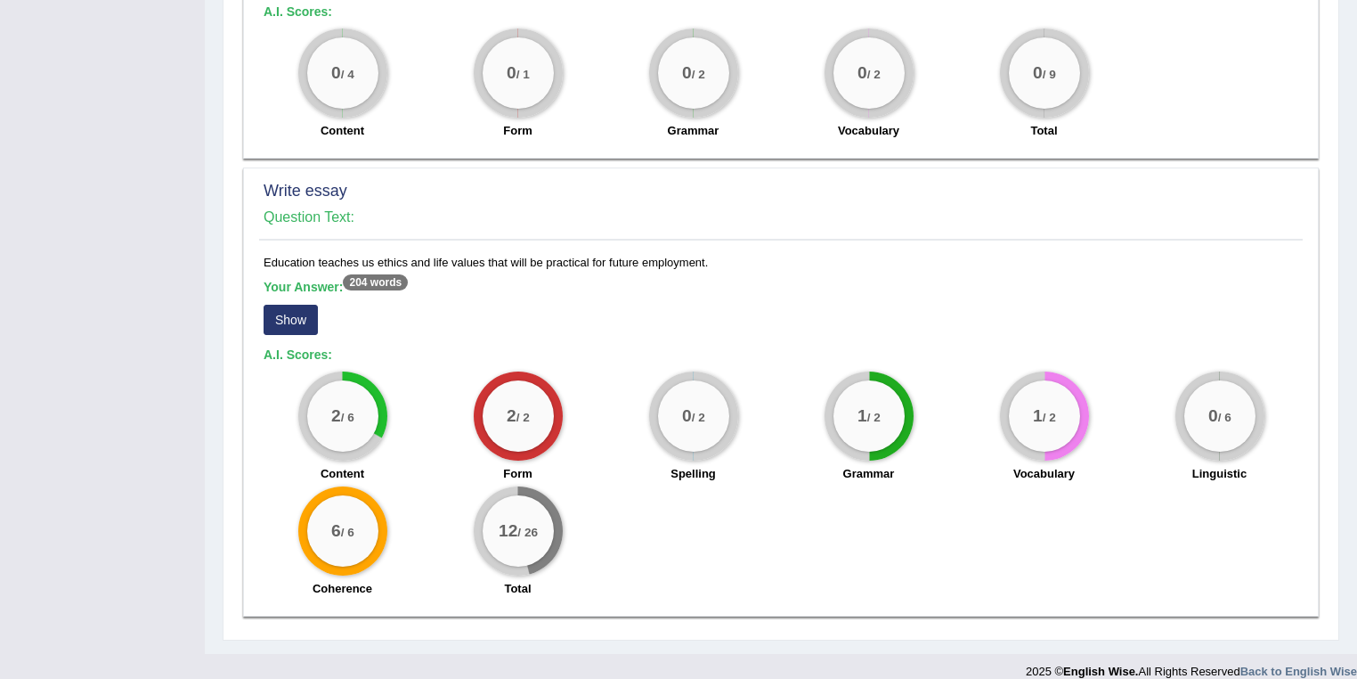
click at [297, 305] on button "Show" at bounding box center [291, 320] width 54 height 30
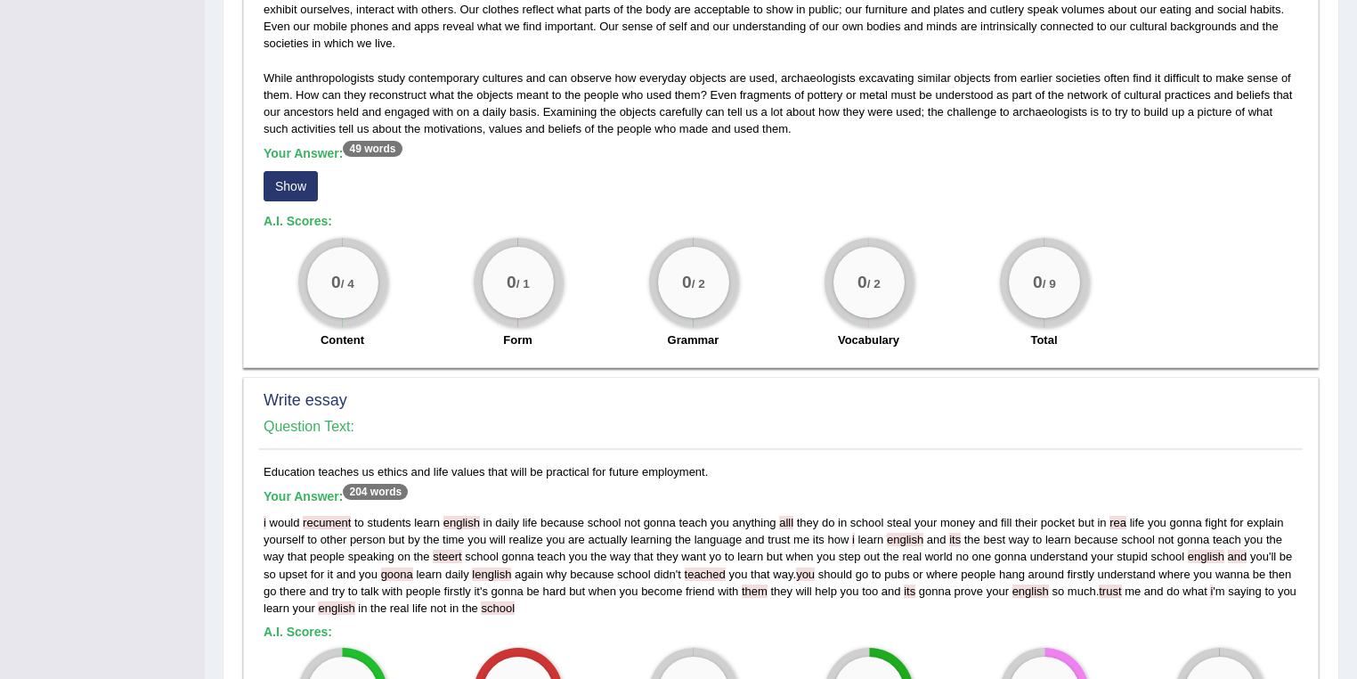
scroll to position [928, 0]
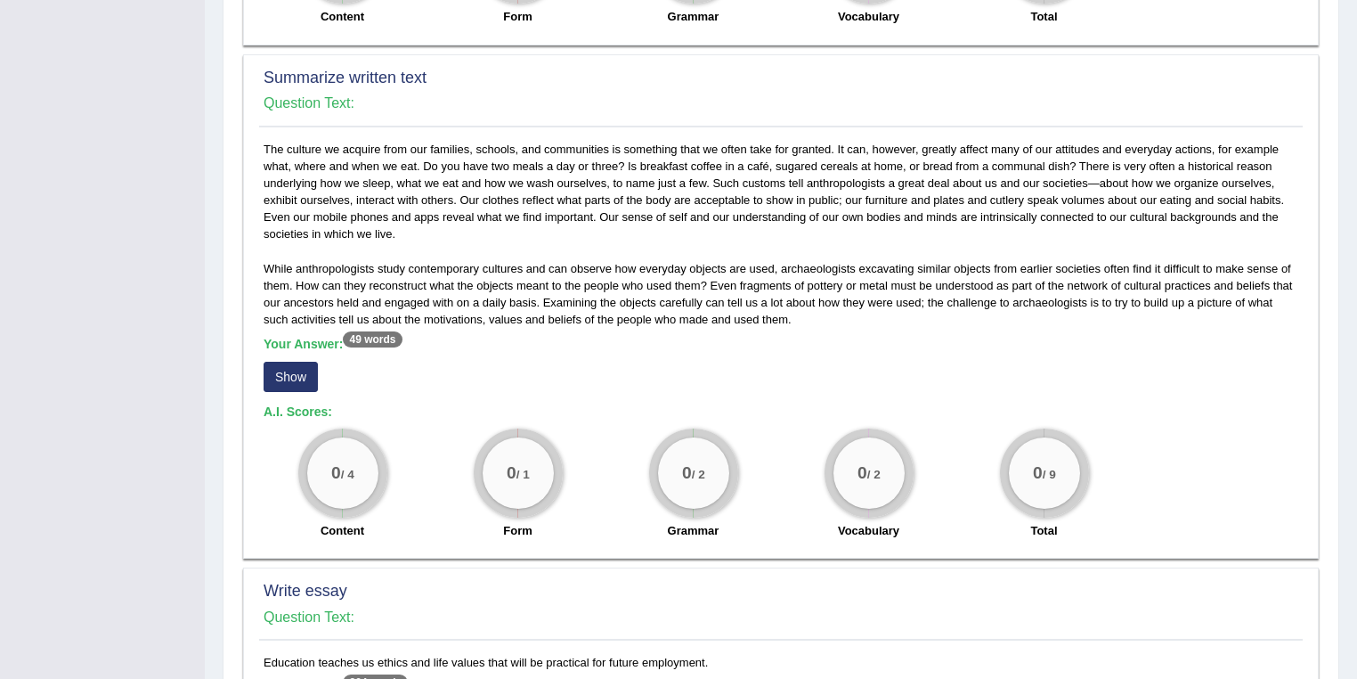
click at [305, 362] on button "Show" at bounding box center [291, 377] width 54 height 30
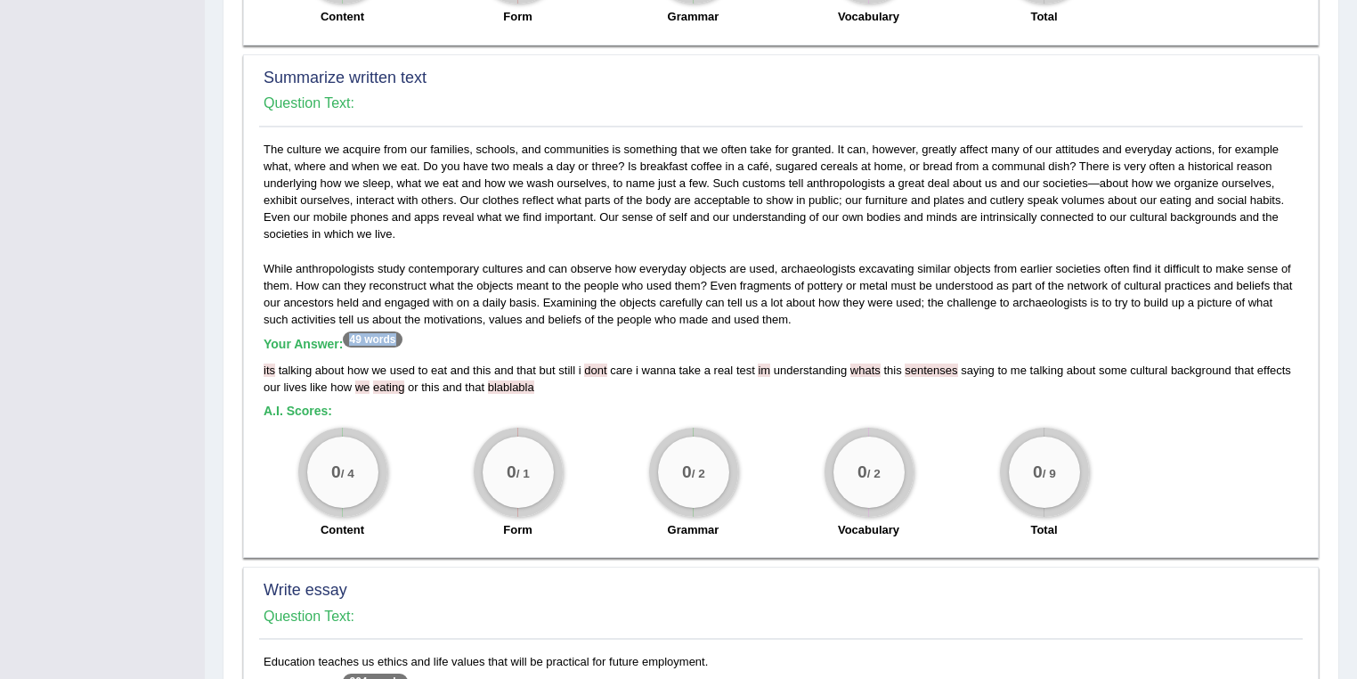
drag, startPoint x: 346, startPoint y: 321, endPoint x: 407, endPoint y: 321, distance: 60.6
click at [407, 337] on h5 "Your Answer: 49 words" at bounding box center [781, 345] width 1035 height 16
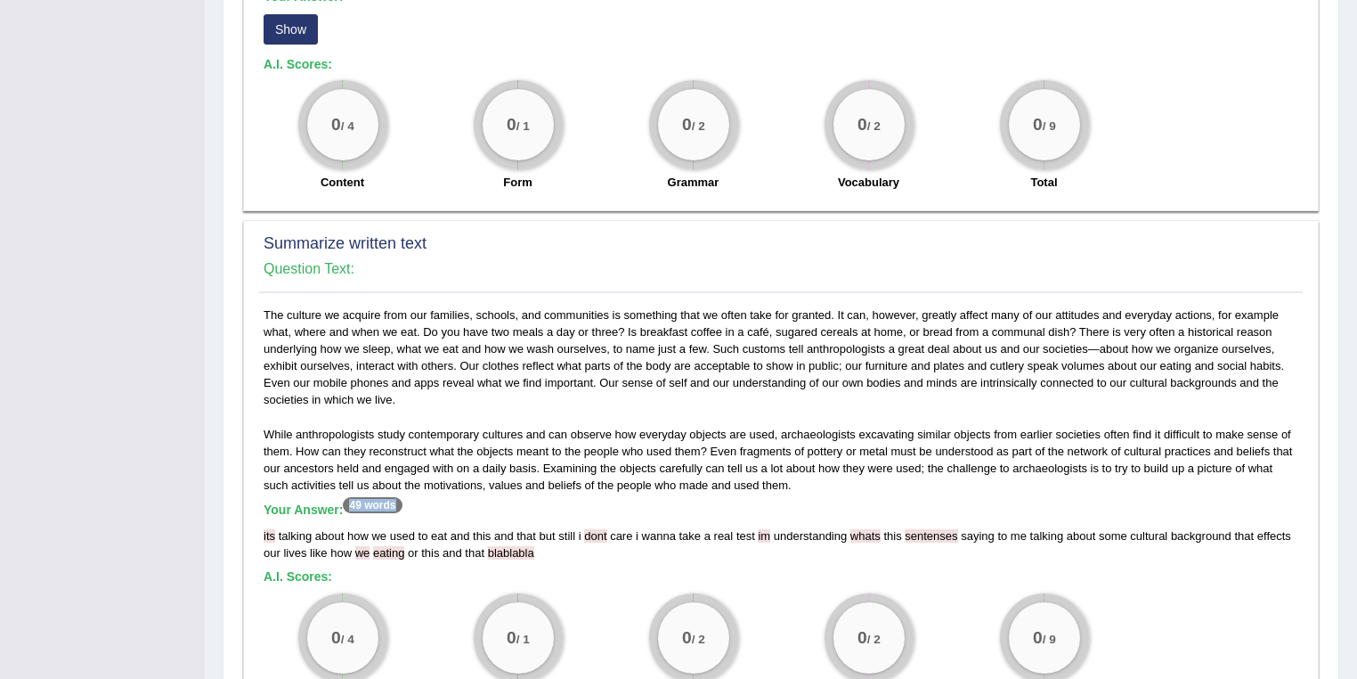
scroll to position [572, 0]
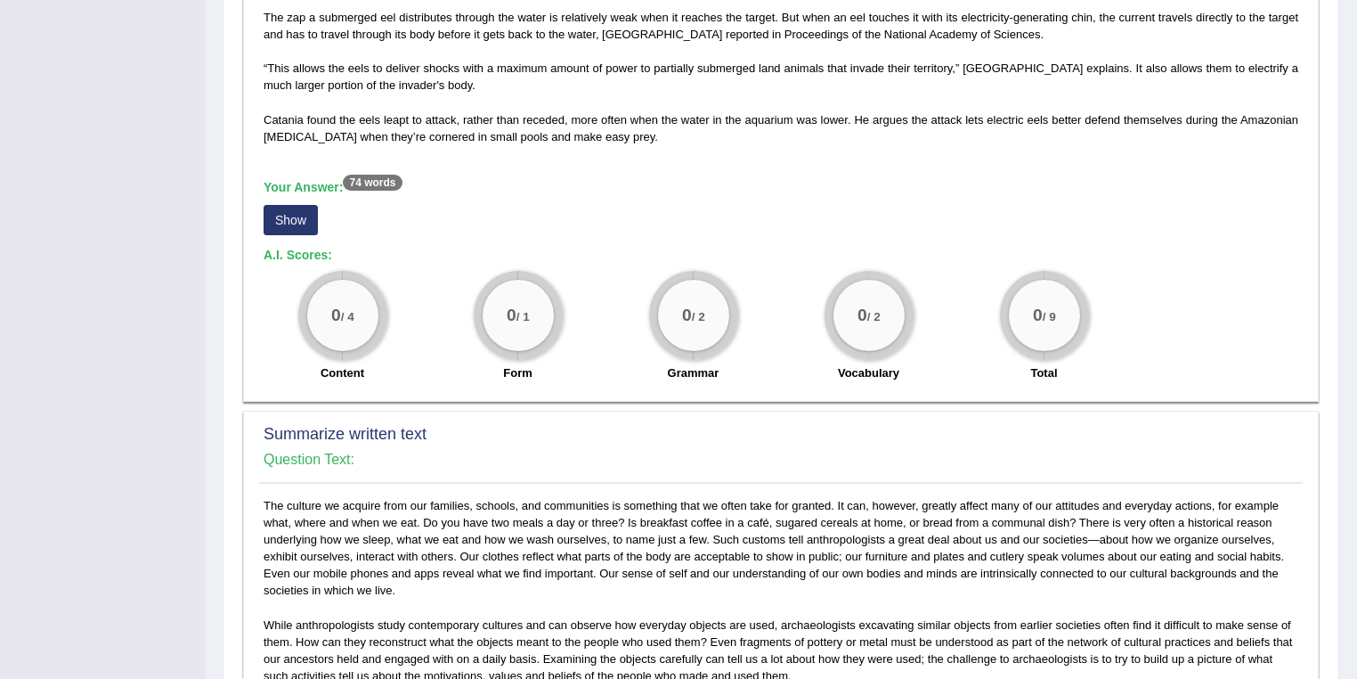
click at [387, 146] on div "On a field trip to the Amazon in 1807, 19th-century explorer Alexander von Humb…" at bounding box center [781, 124] width 1044 height 536
drag, startPoint x: 374, startPoint y: 158, endPoint x: 361, endPoint y: 167, distance: 16.6
click at [370, 175] on sup "74 words" at bounding box center [372, 183] width 59 height 16
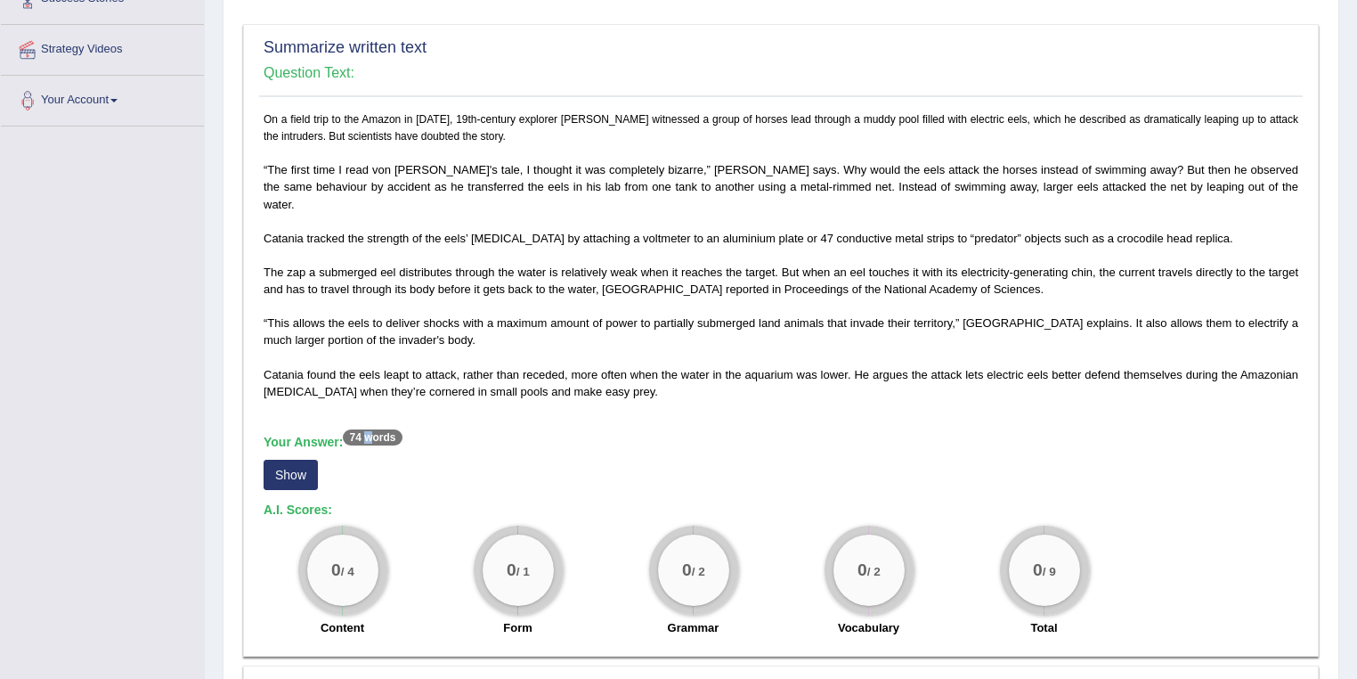
scroll to position [144, 0]
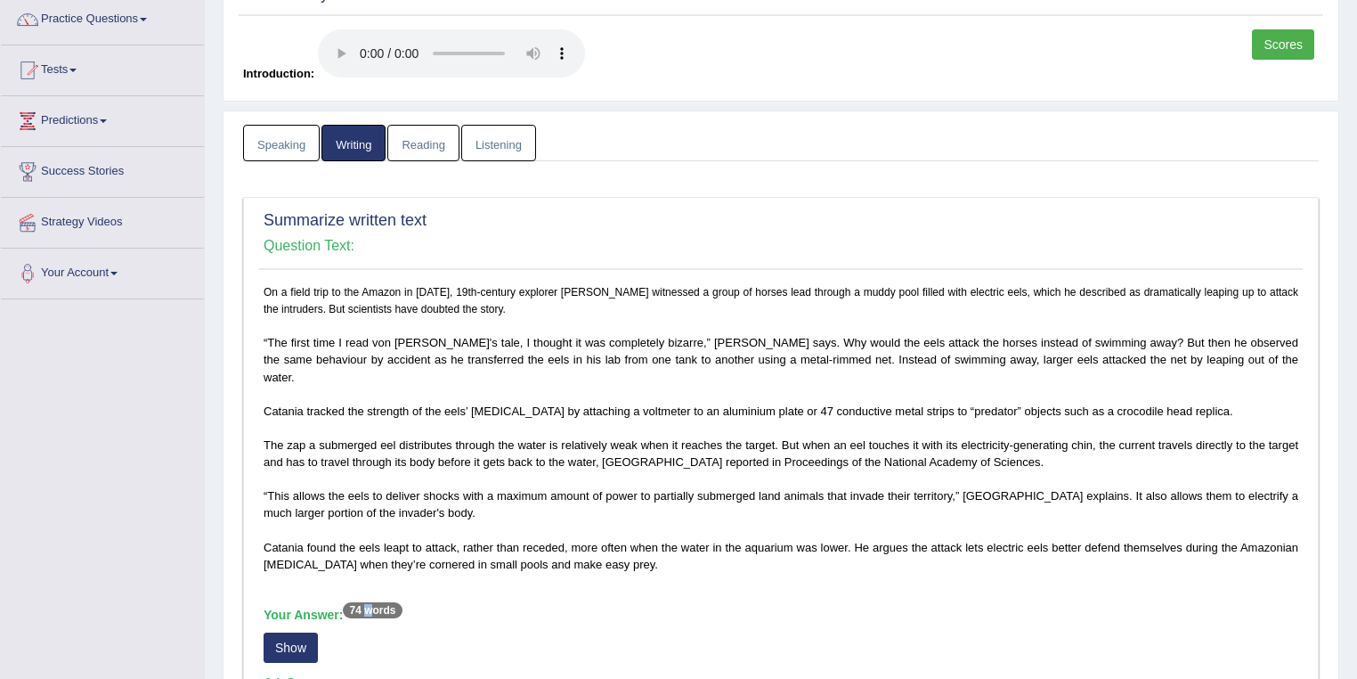
click at [1279, 43] on link "Scores" at bounding box center [1283, 44] width 62 height 30
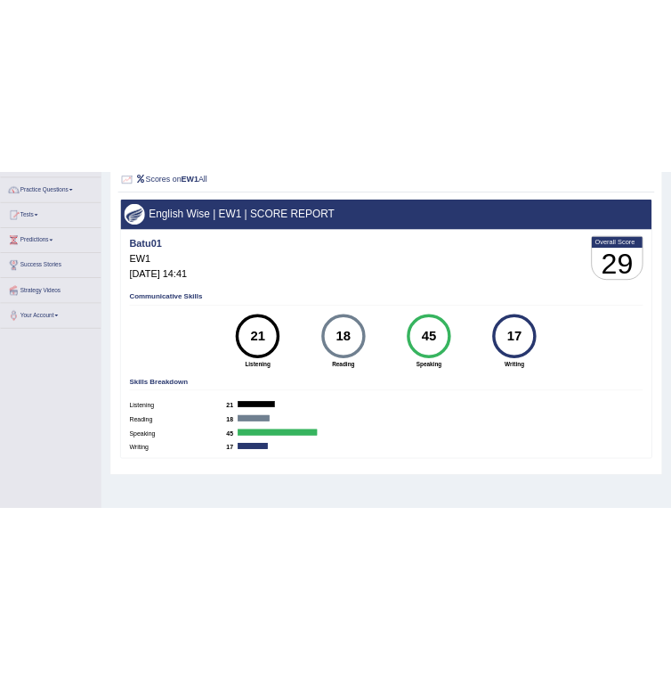
scroll to position [142, 0]
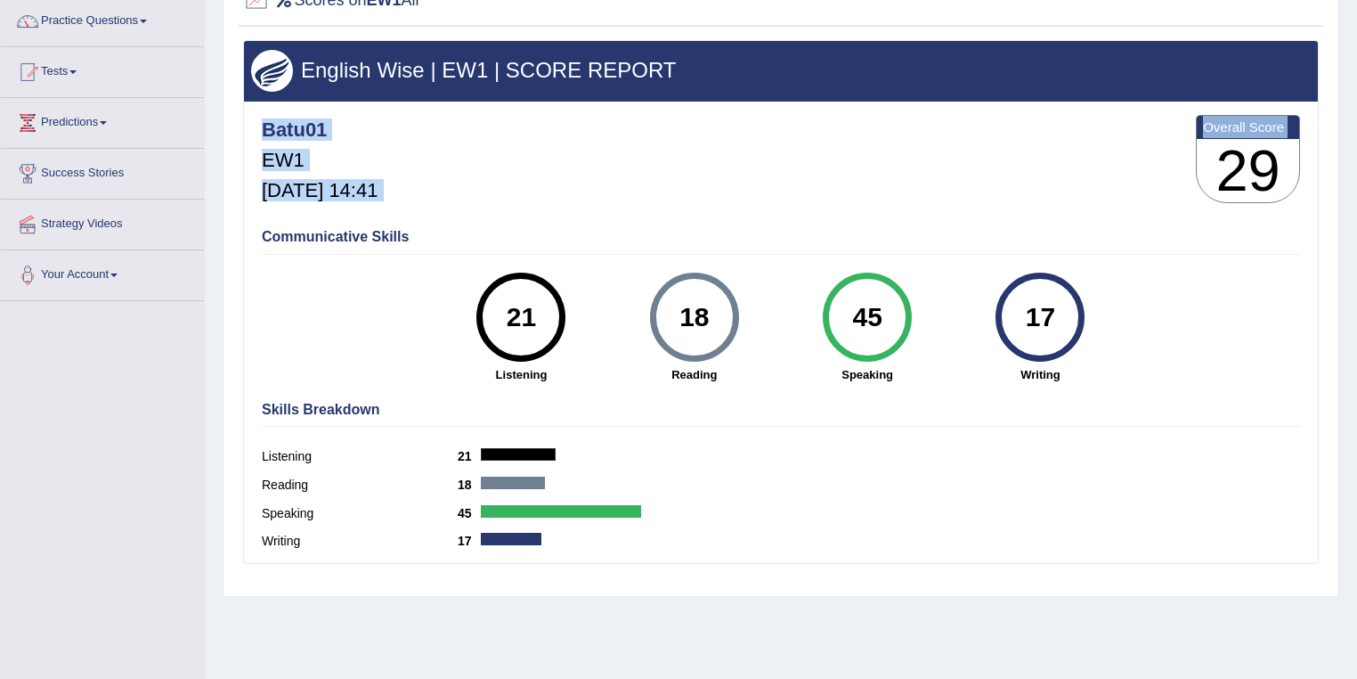
drag, startPoint x: 1196, startPoint y: 162, endPoint x: 1316, endPoint y: 165, distance: 120.2
click at [1316, 165] on div "English Wise | EW1 | SCORE REPORT Batu01 EW1 [DATE] 14:41 Overall Score 29 Comm…" at bounding box center [781, 302] width 1076 height 524
click at [1301, 177] on div "Batu01 EW1 [DATE] 14:41 Overall Score 29" at bounding box center [780, 163] width 1047 height 106
